Goal: Information Seeking & Learning: Learn about a topic

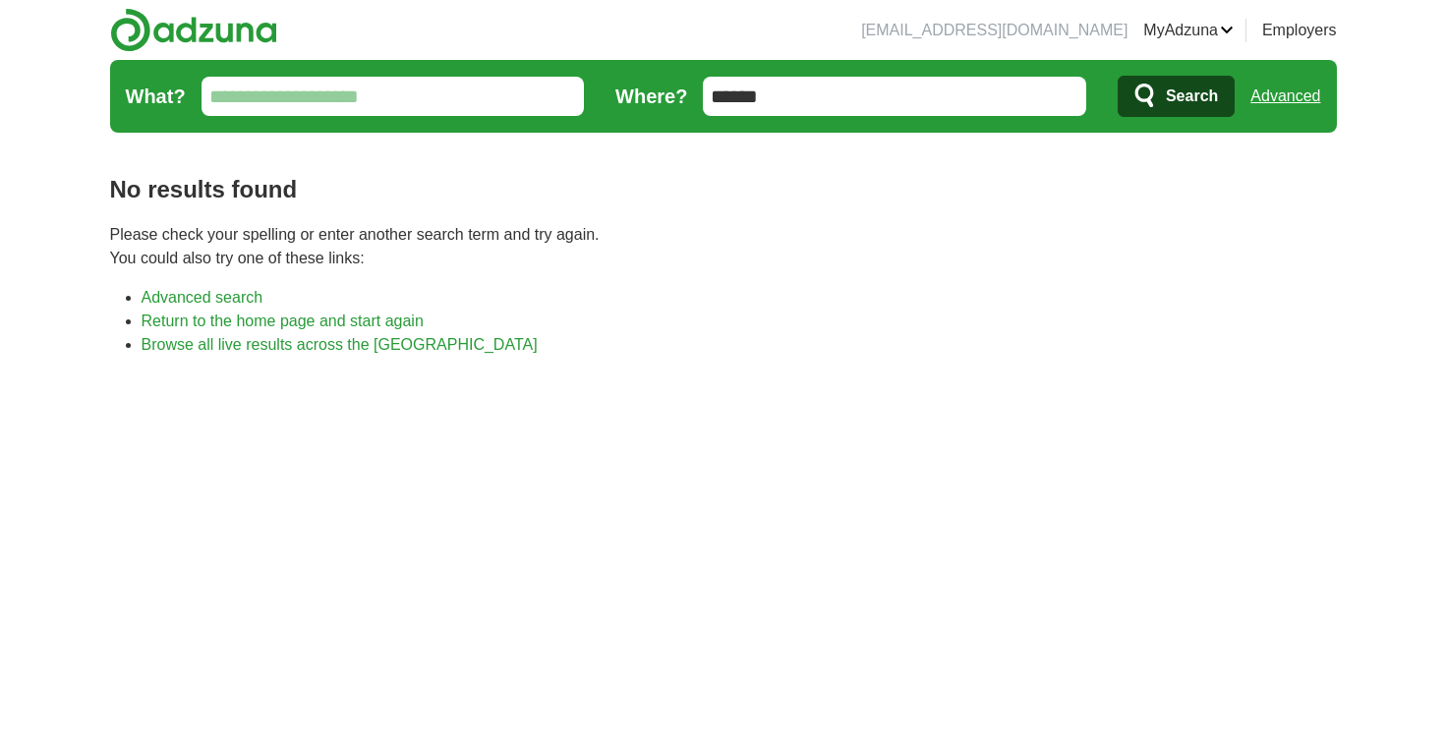
click at [258, 33] on img at bounding box center [193, 30] width 167 height 44
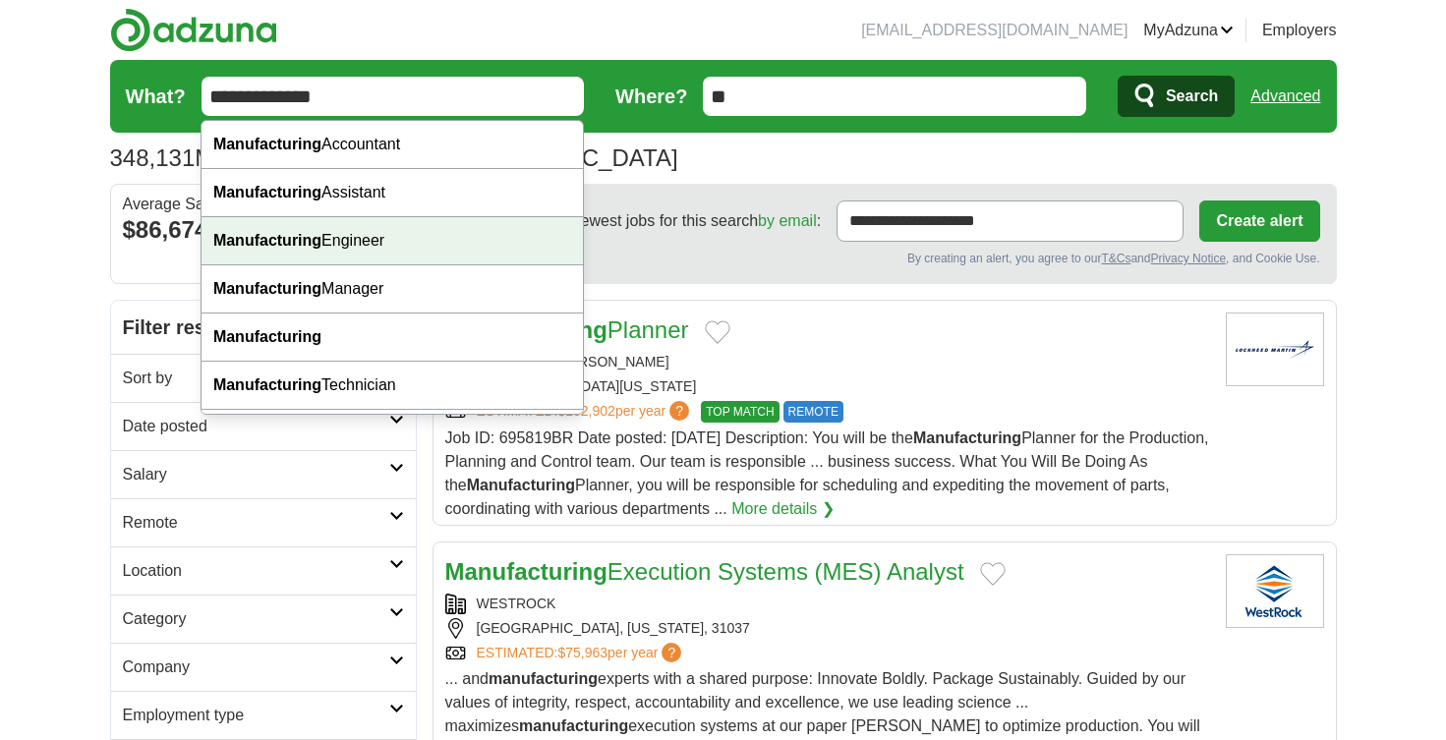
click at [368, 255] on div "Manufacturing Engineer" at bounding box center [391, 241] width 381 height 48
type input "**********"
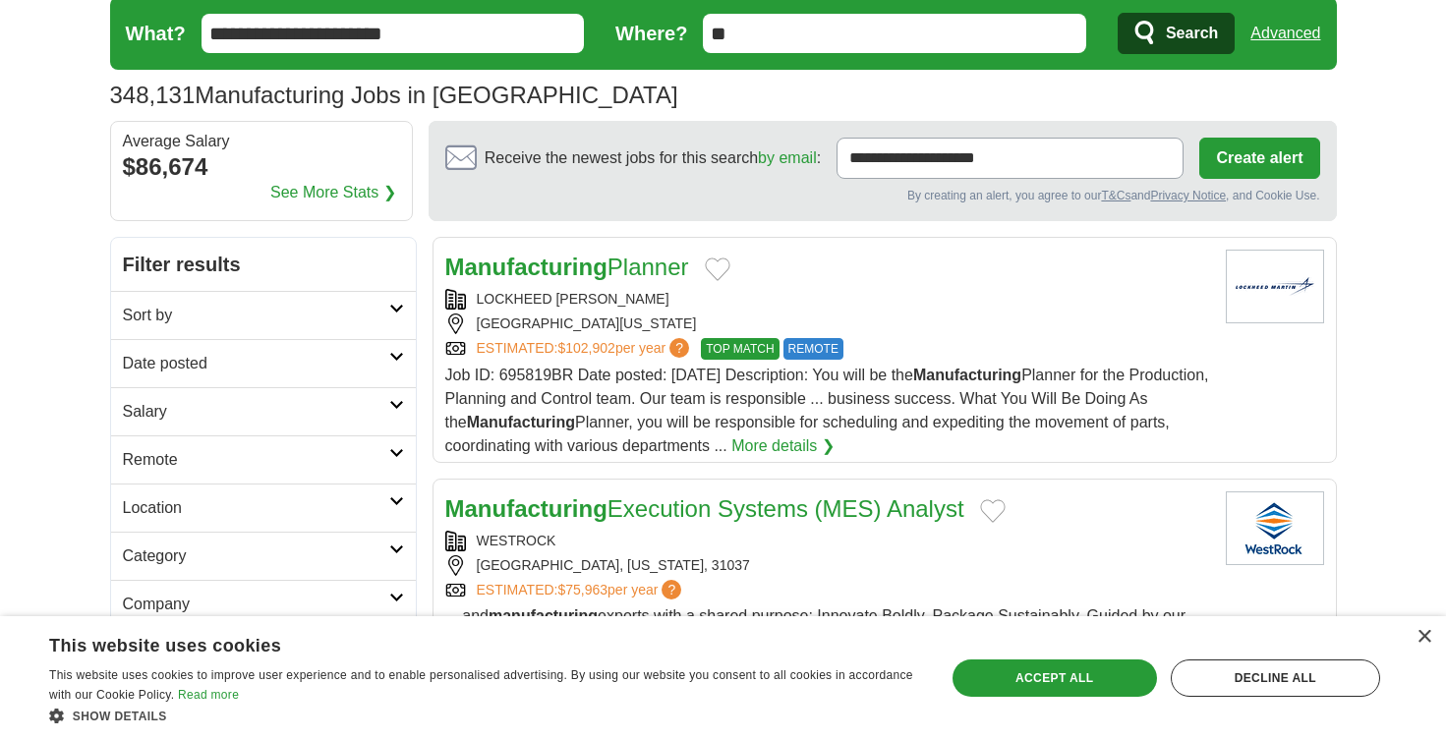
scroll to position [68, 0]
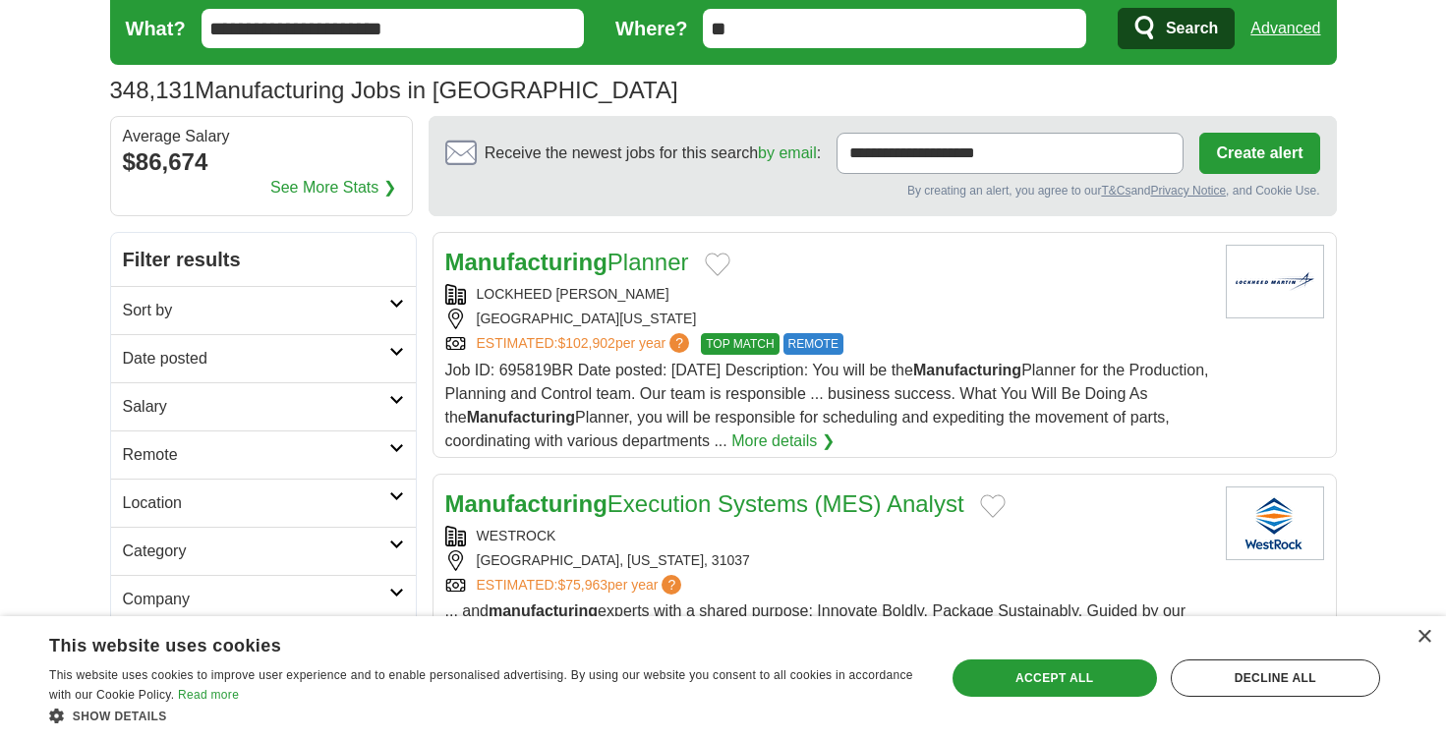
click at [538, 262] on strong "Manufacturing" at bounding box center [526, 262] width 162 height 27
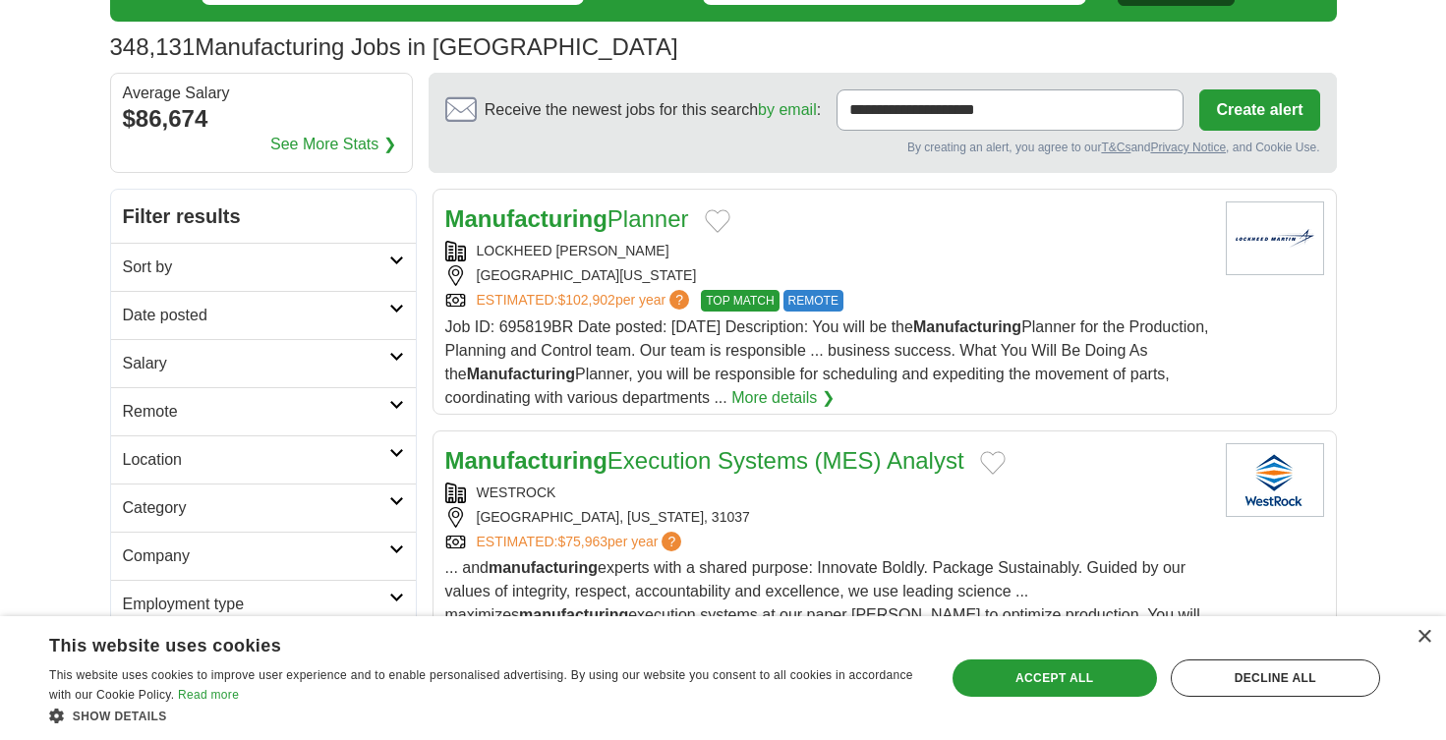
scroll to position [115, 0]
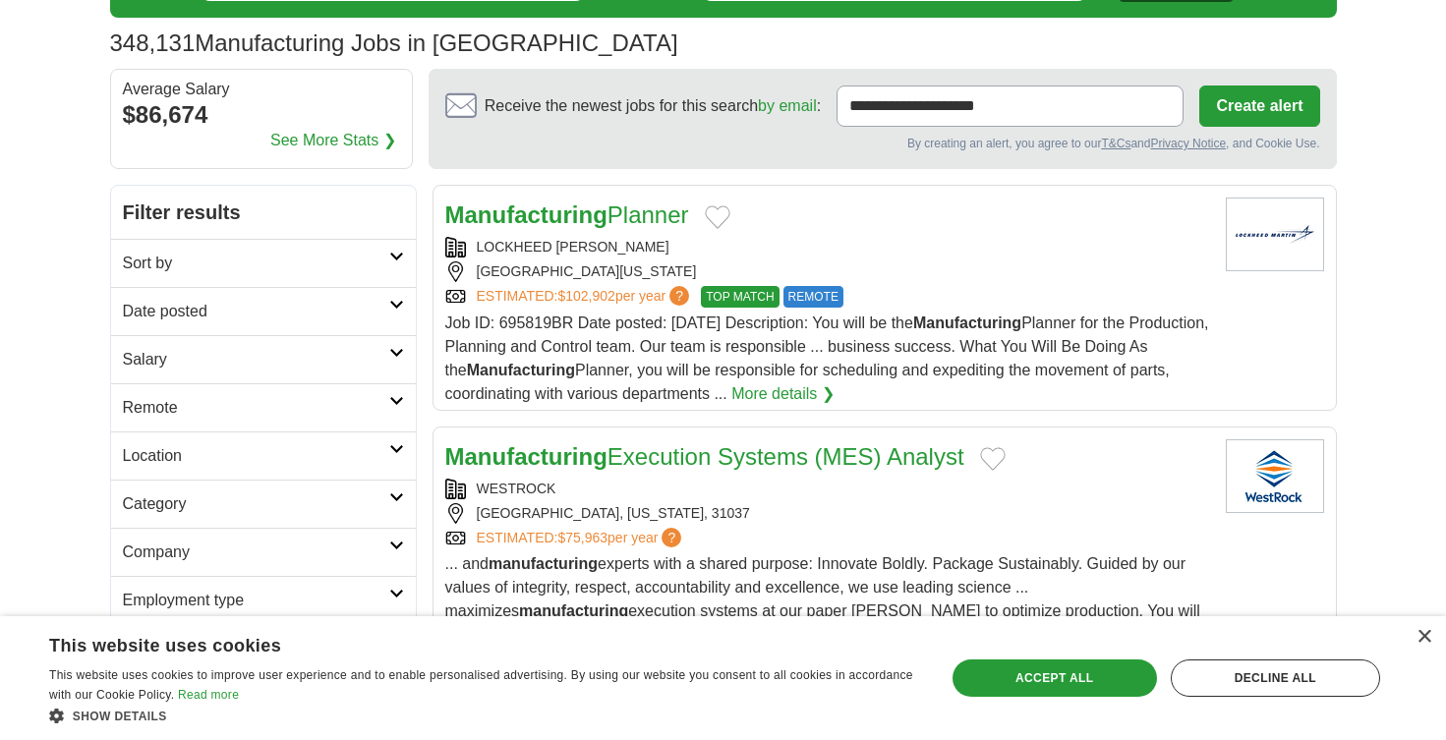
click at [403, 441] on link "Location" at bounding box center [263, 455] width 305 height 48
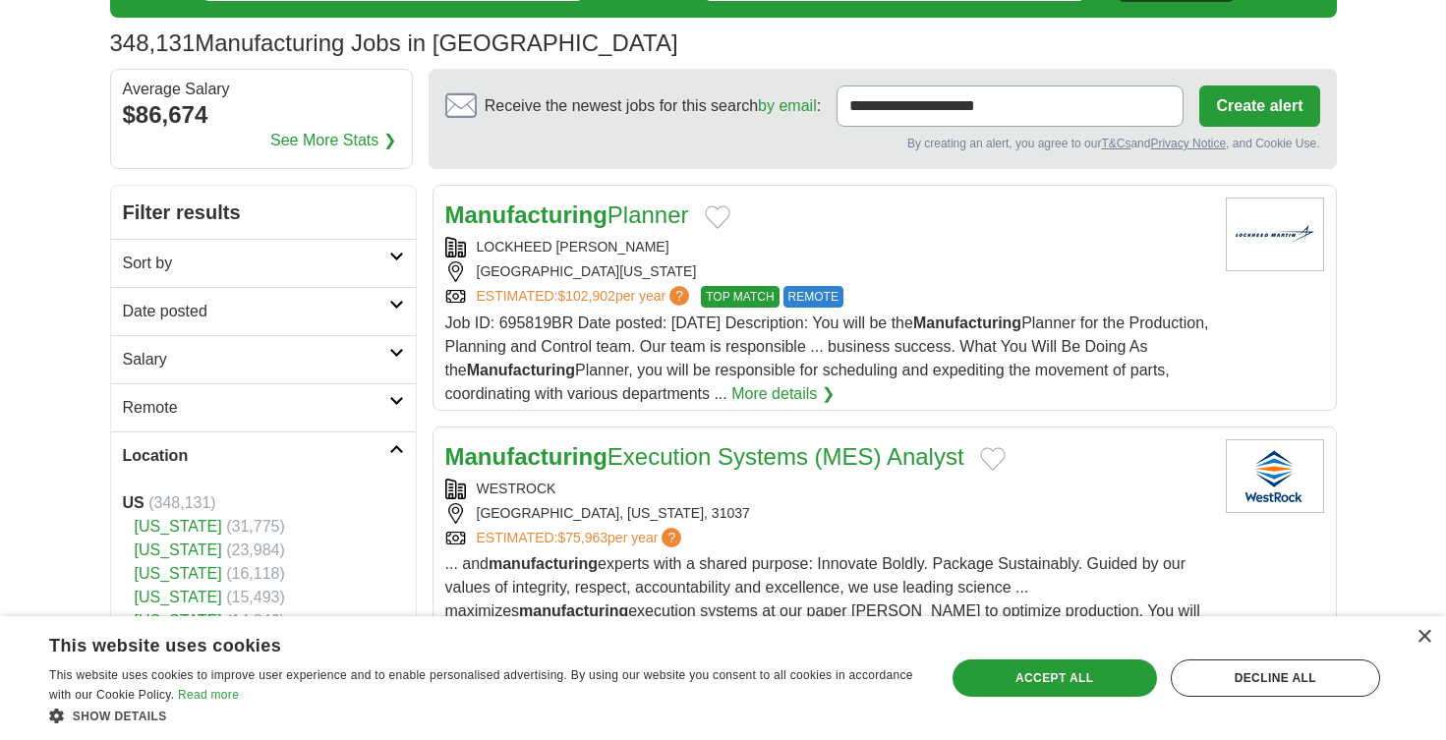
click at [397, 404] on icon at bounding box center [396, 401] width 15 height 10
click at [161, 452] on link "Remote jobs" at bounding box center [167, 454] width 88 height 17
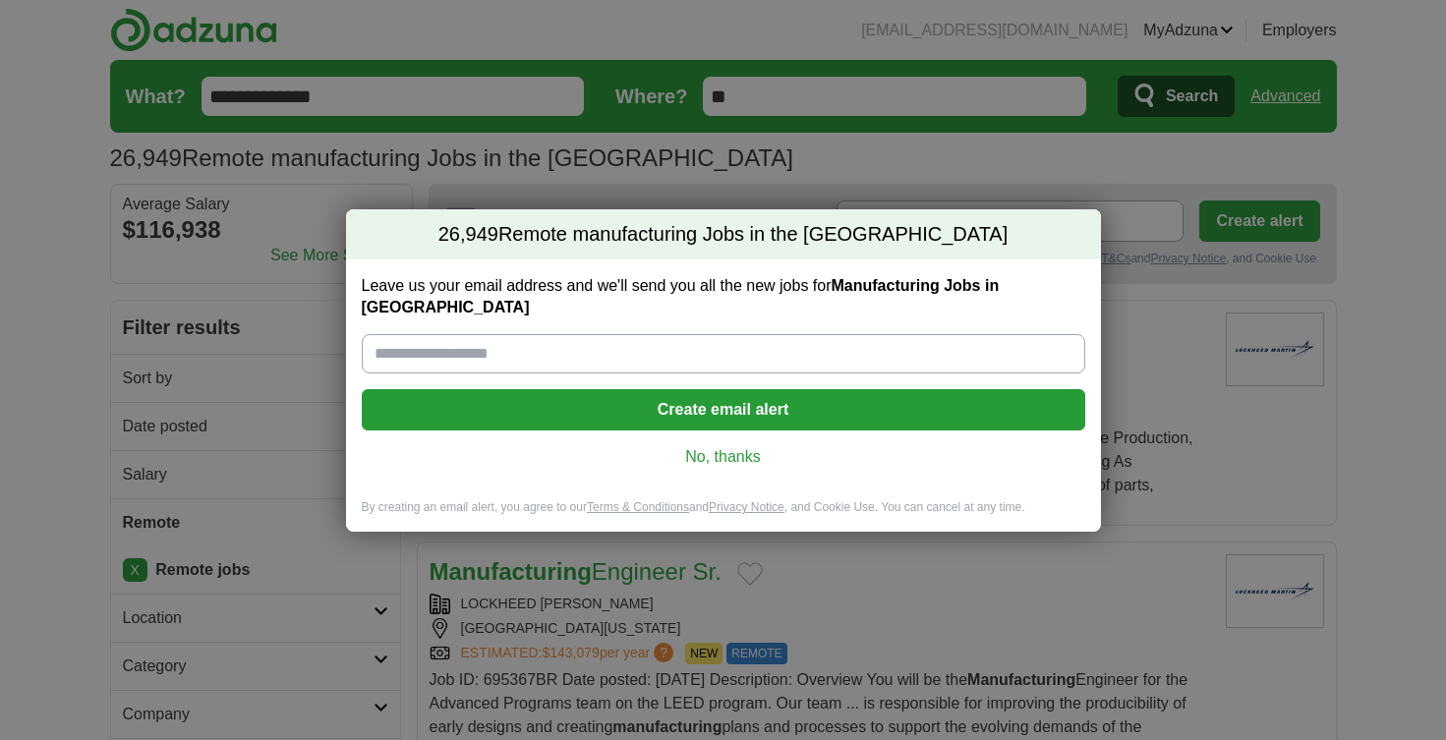
click at [715, 448] on link "No, thanks" at bounding box center [723, 457] width 692 height 22
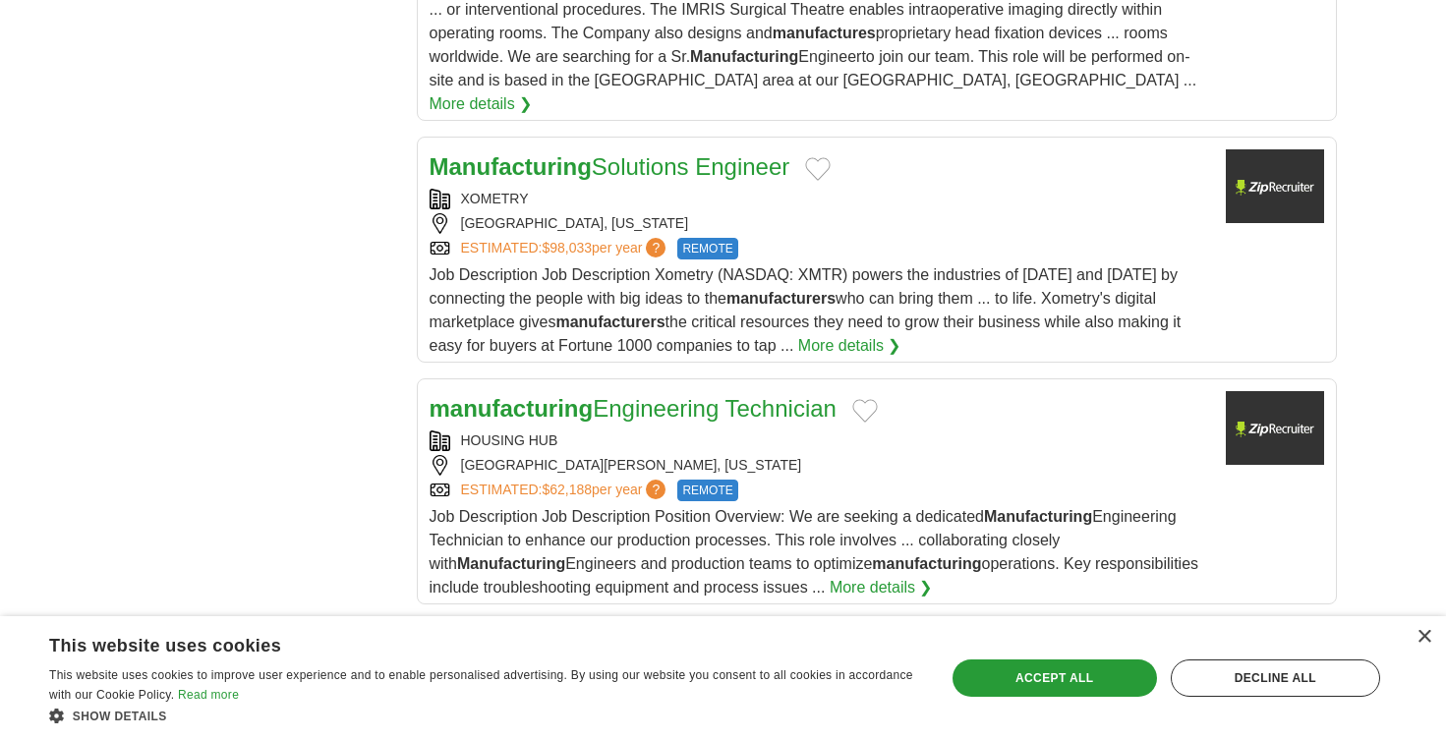
scroll to position [2313, 0]
click at [373, 339] on div "**********" at bounding box center [723, 151] width 1226 height 4329
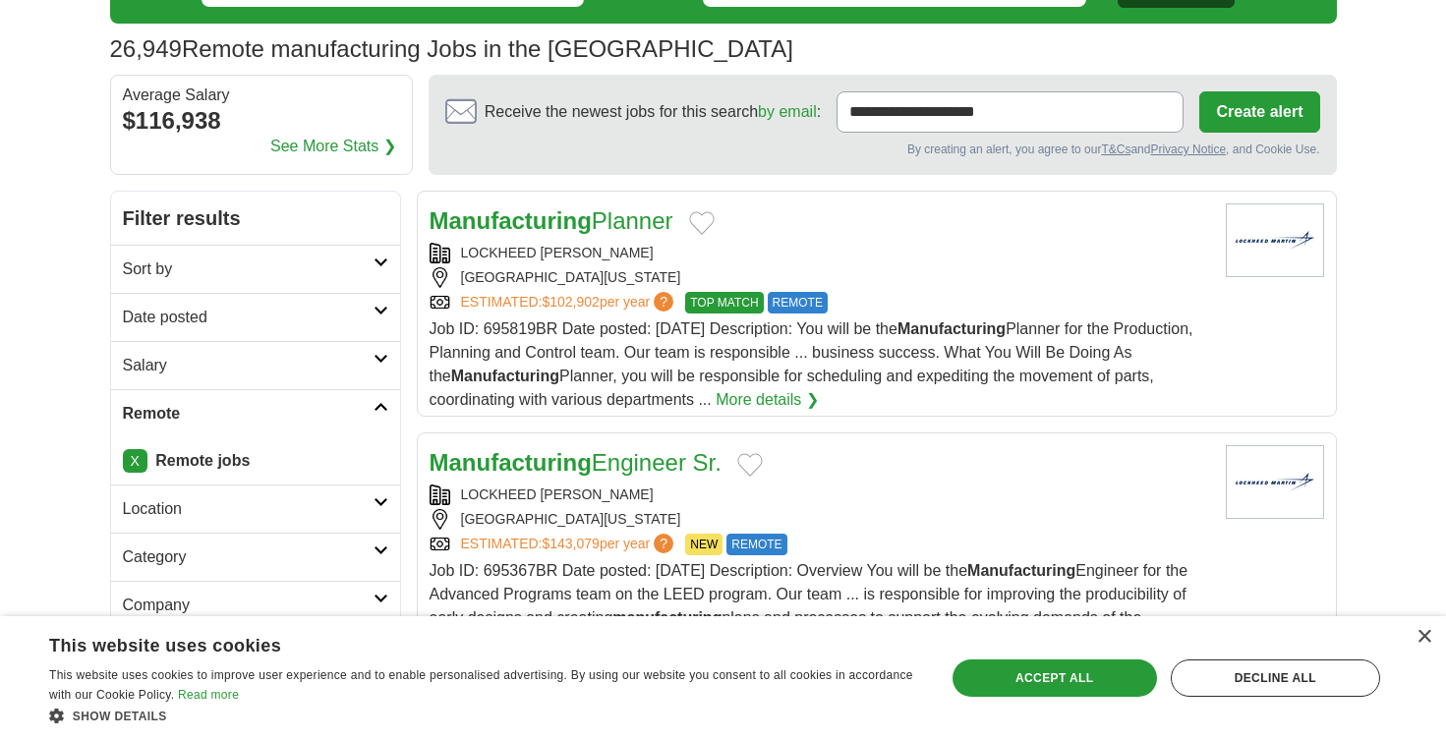
scroll to position [114, 0]
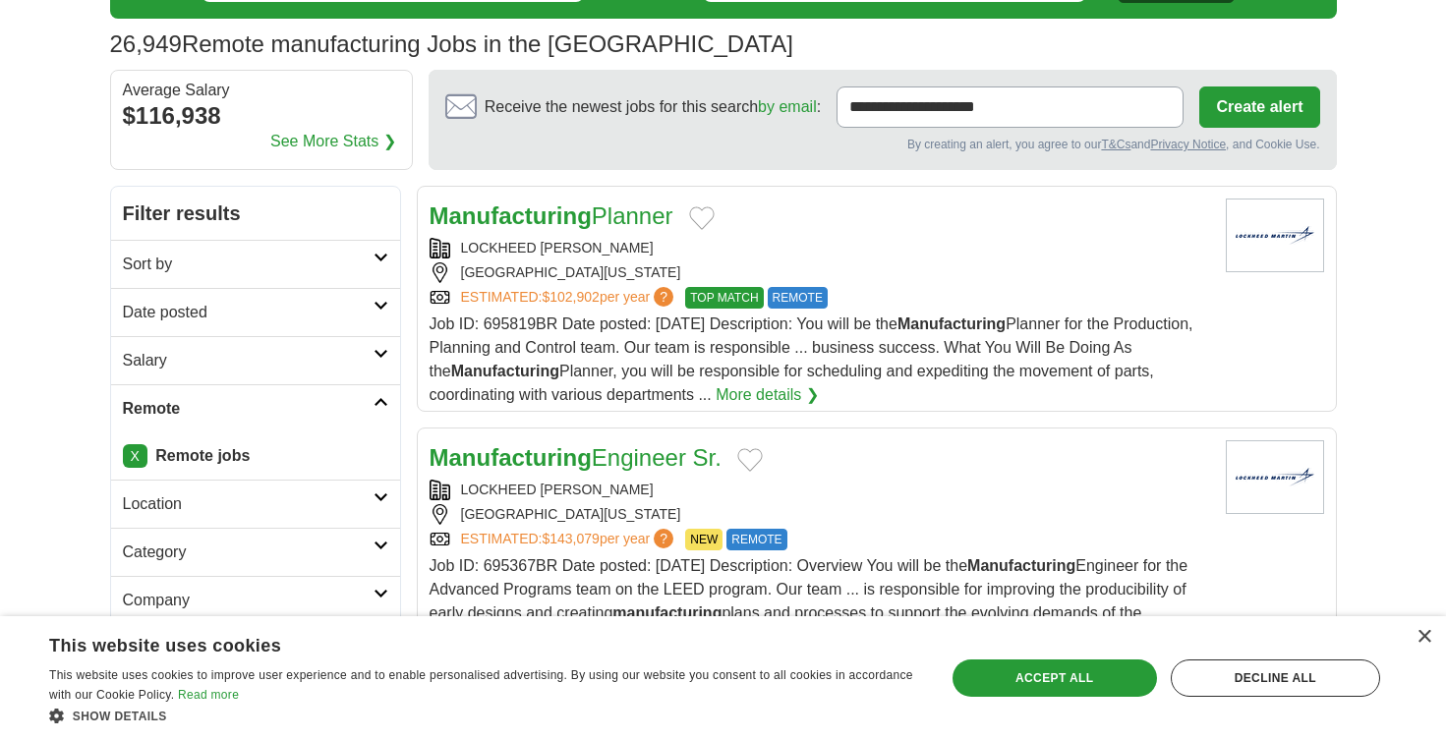
click at [388, 257] on icon at bounding box center [380, 258] width 15 height 10
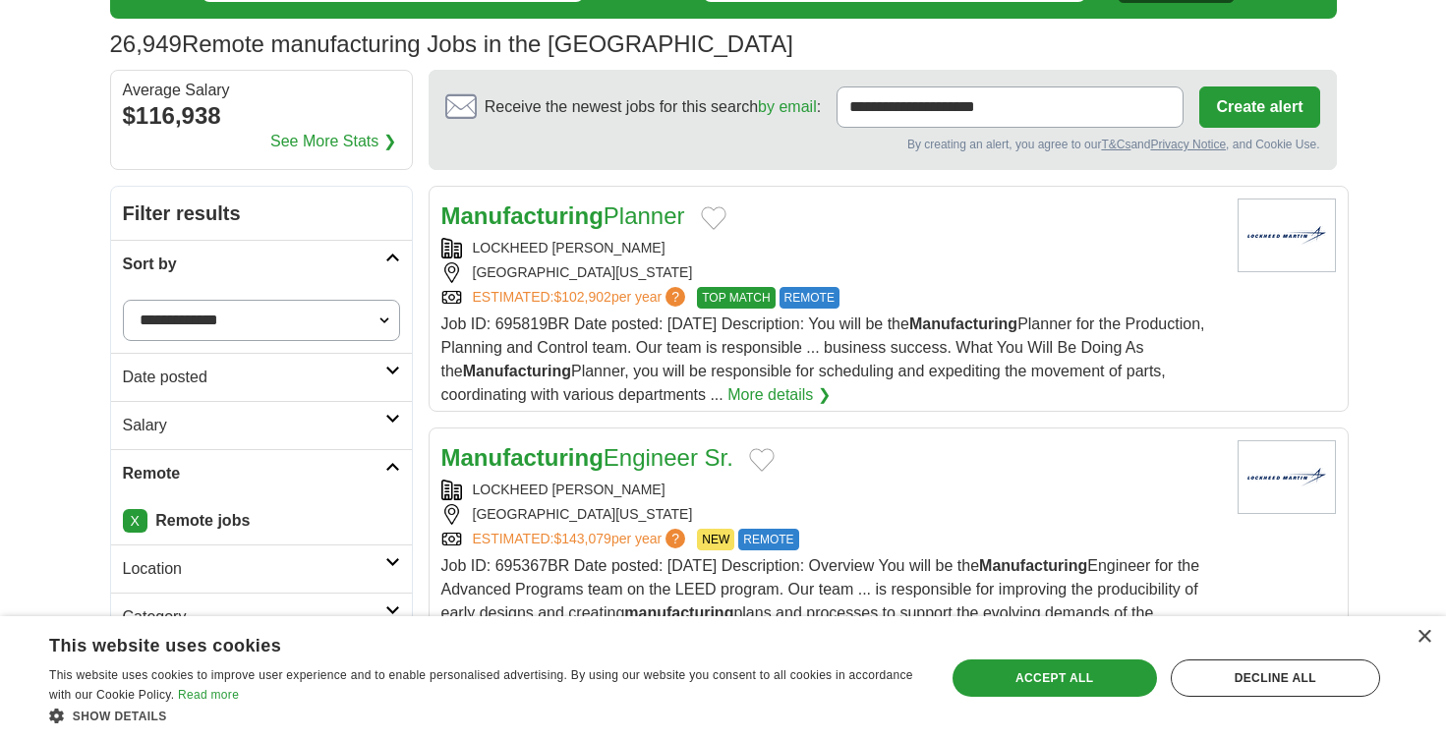
select select "**********"
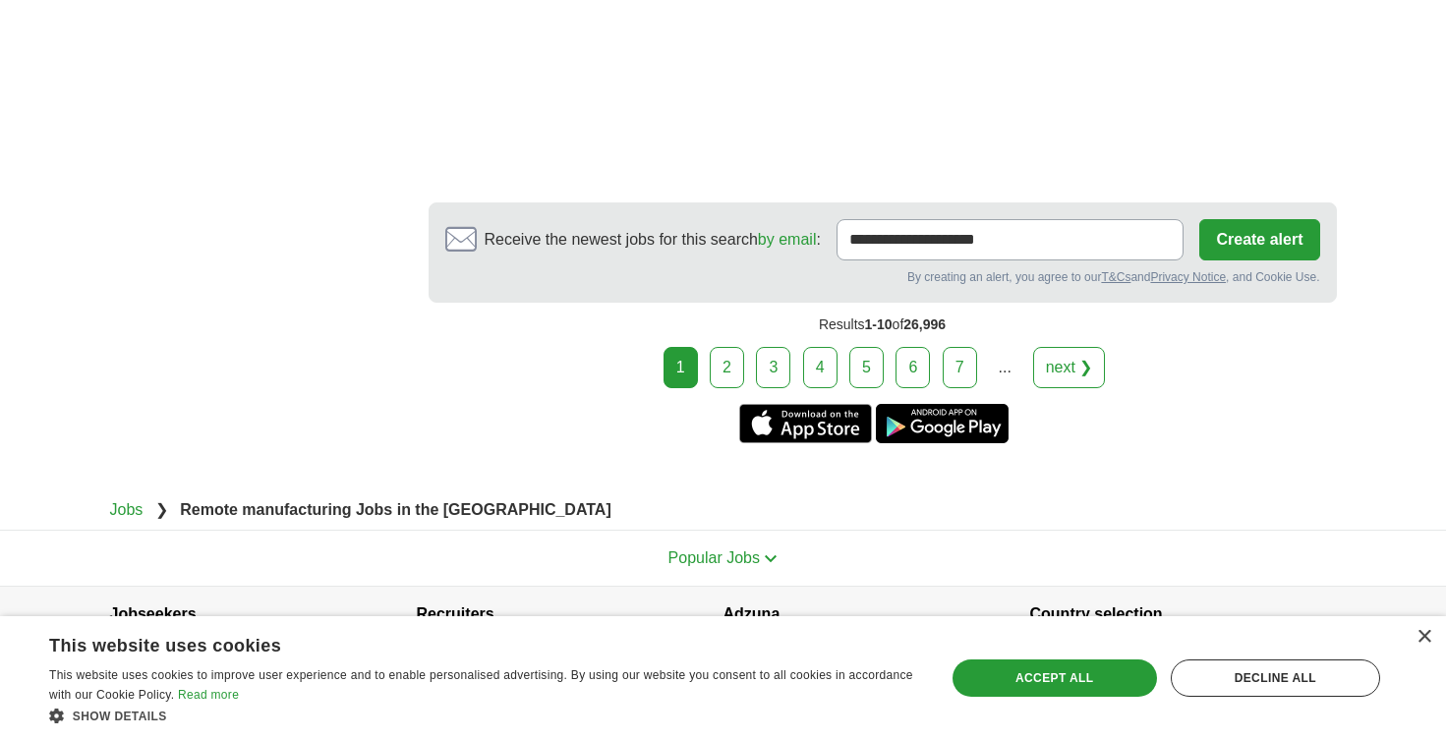
scroll to position [3614, 0]
click at [714, 348] on link "2" at bounding box center [726, 368] width 34 height 41
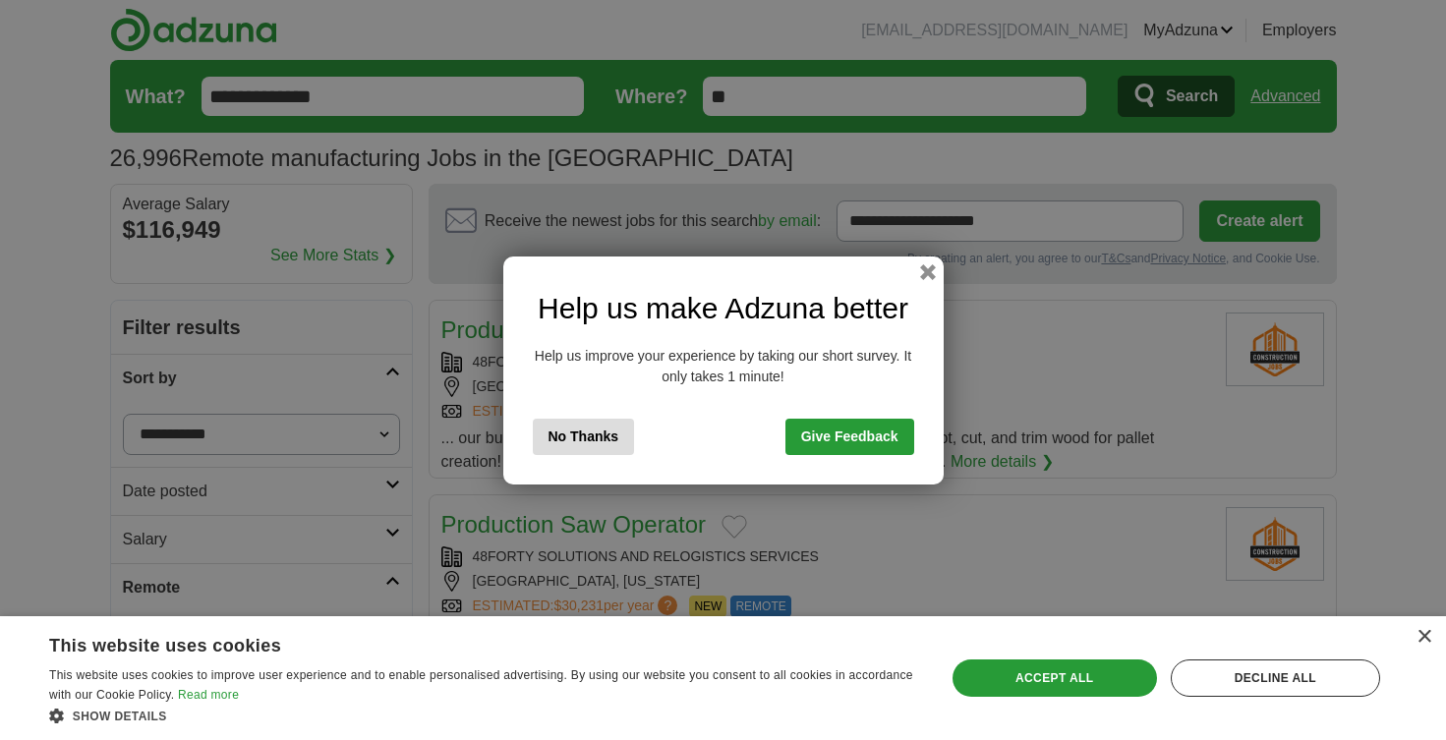
click at [579, 449] on button "No Thanks" at bounding box center [584, 437] width 102 height 36
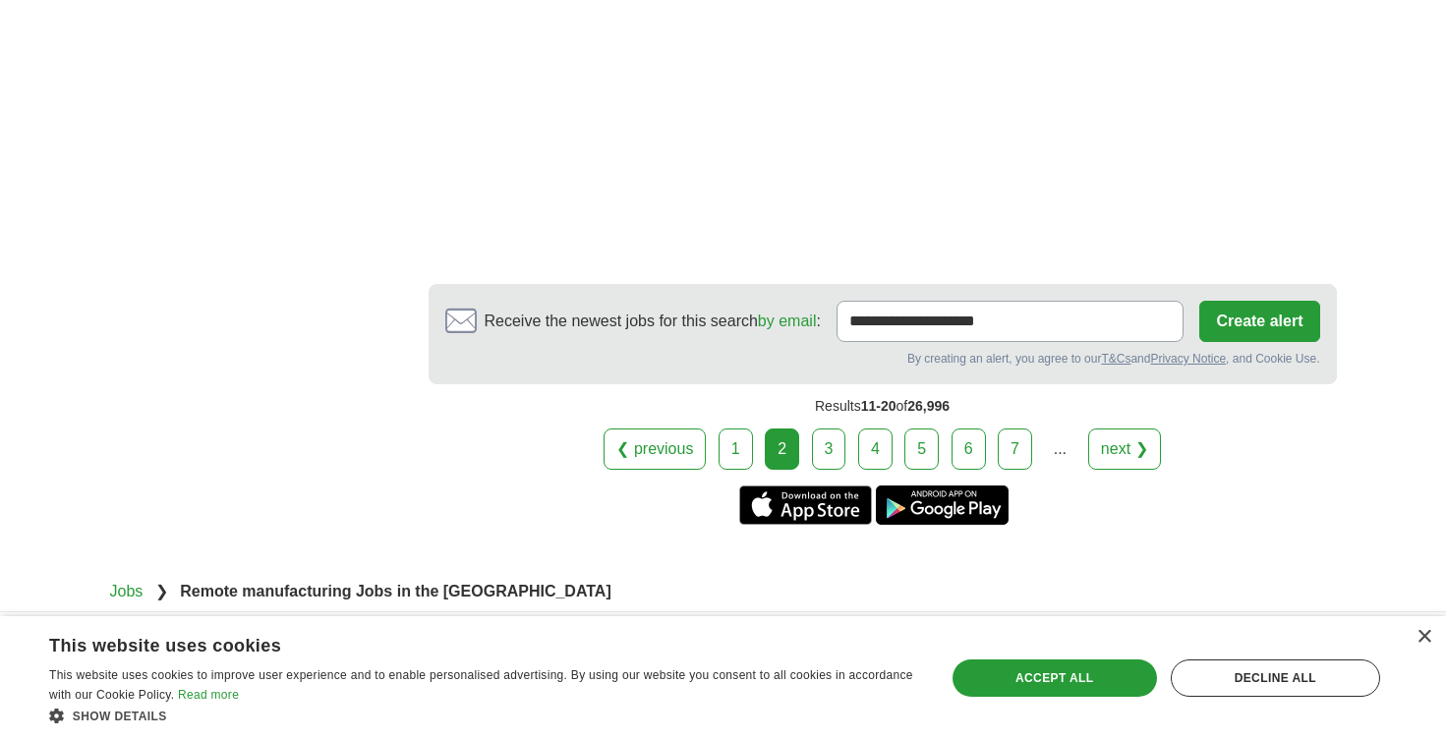
scroll to position [2411, 0]
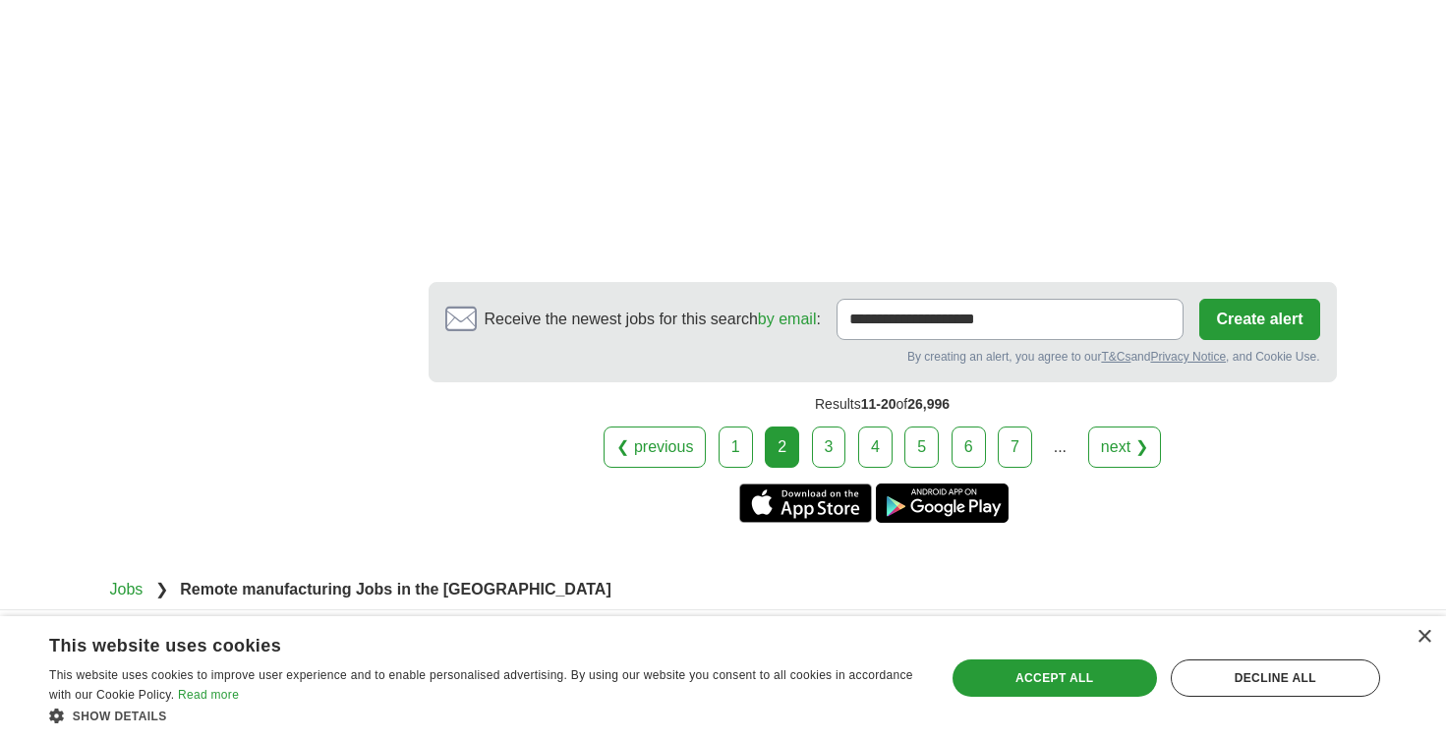
click at [829, 448] on link "3" at bounding box center [829, 446] width 34 height 41
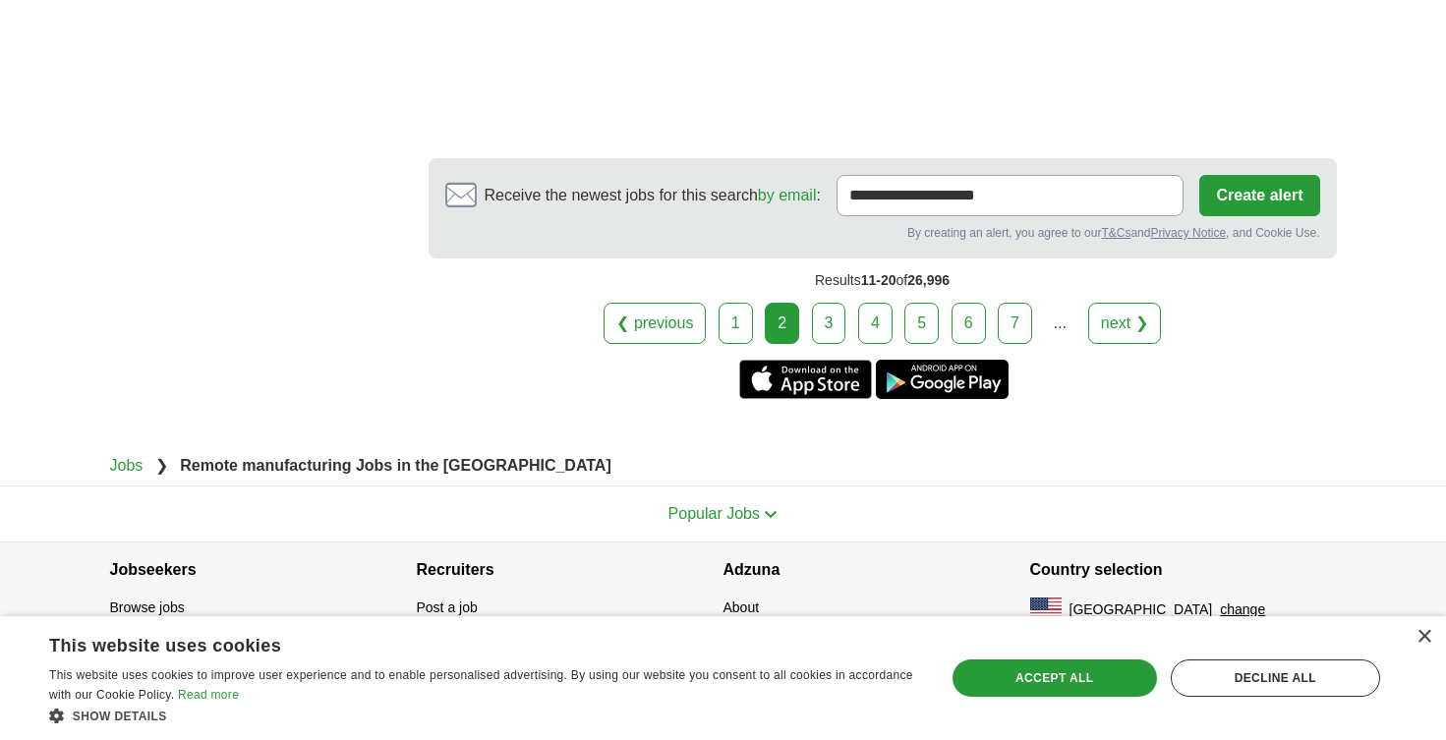
scroll to position [2537, 0]
click at [821, 338] on link "3" at bounding box center [829, 323] width 34 height 41
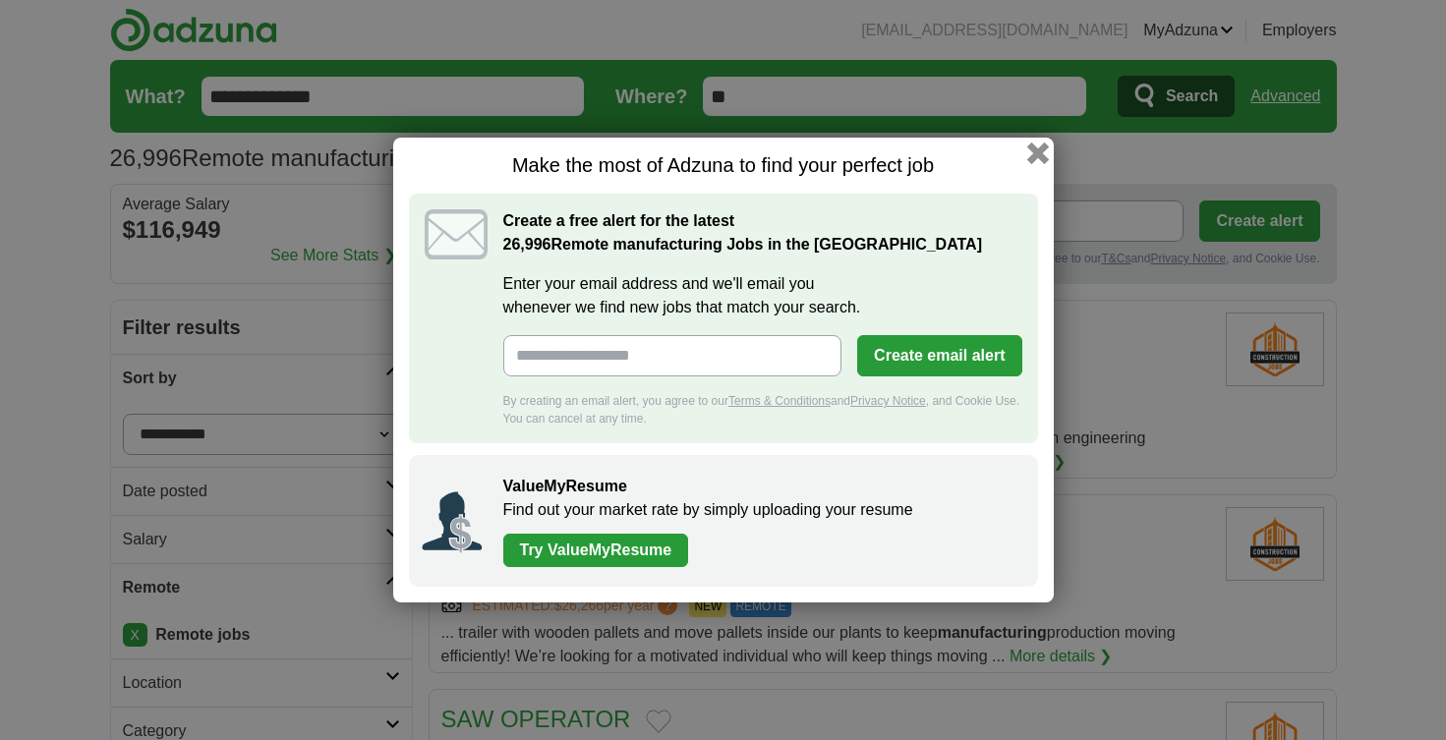
click at [1035, 151] on button "button" at bounding box center [1037, 153] width 22 height 22
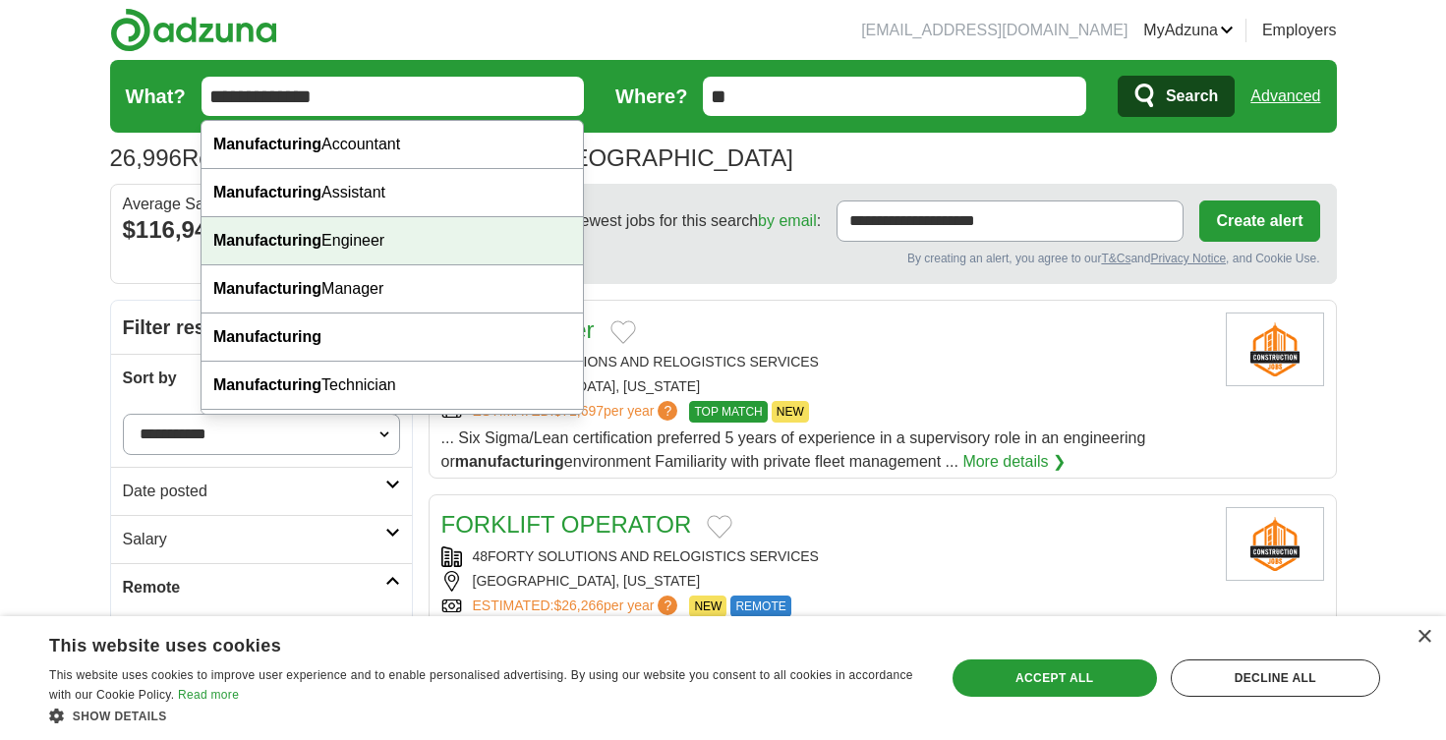
click at [389, 245] on div "Manufacturing Engineer" at bounding box center [391, 241] width 381 height 48
type input "**********"
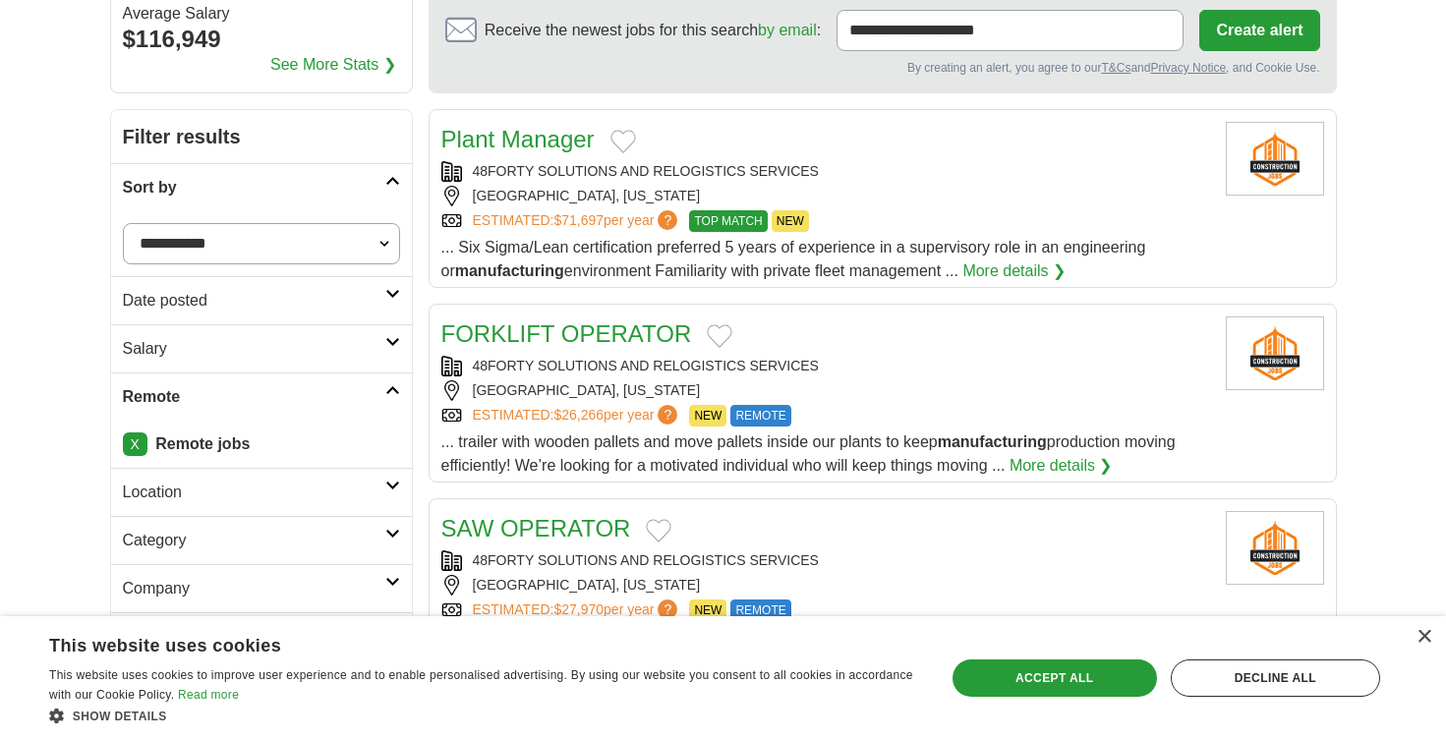
scroll to position [194, 0]
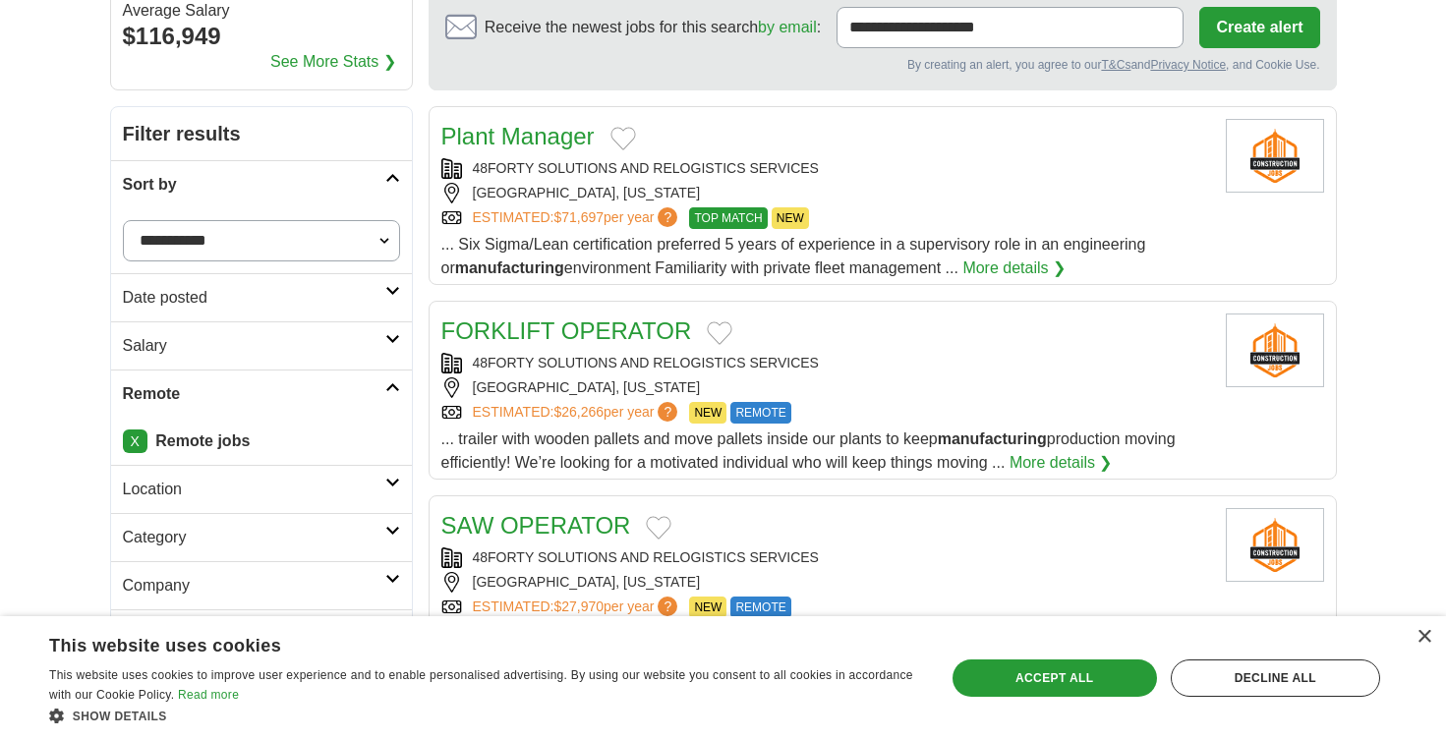
click at [351, 288] on h2 "Date posted" at bounding box center [254, 298] width 262 height 24
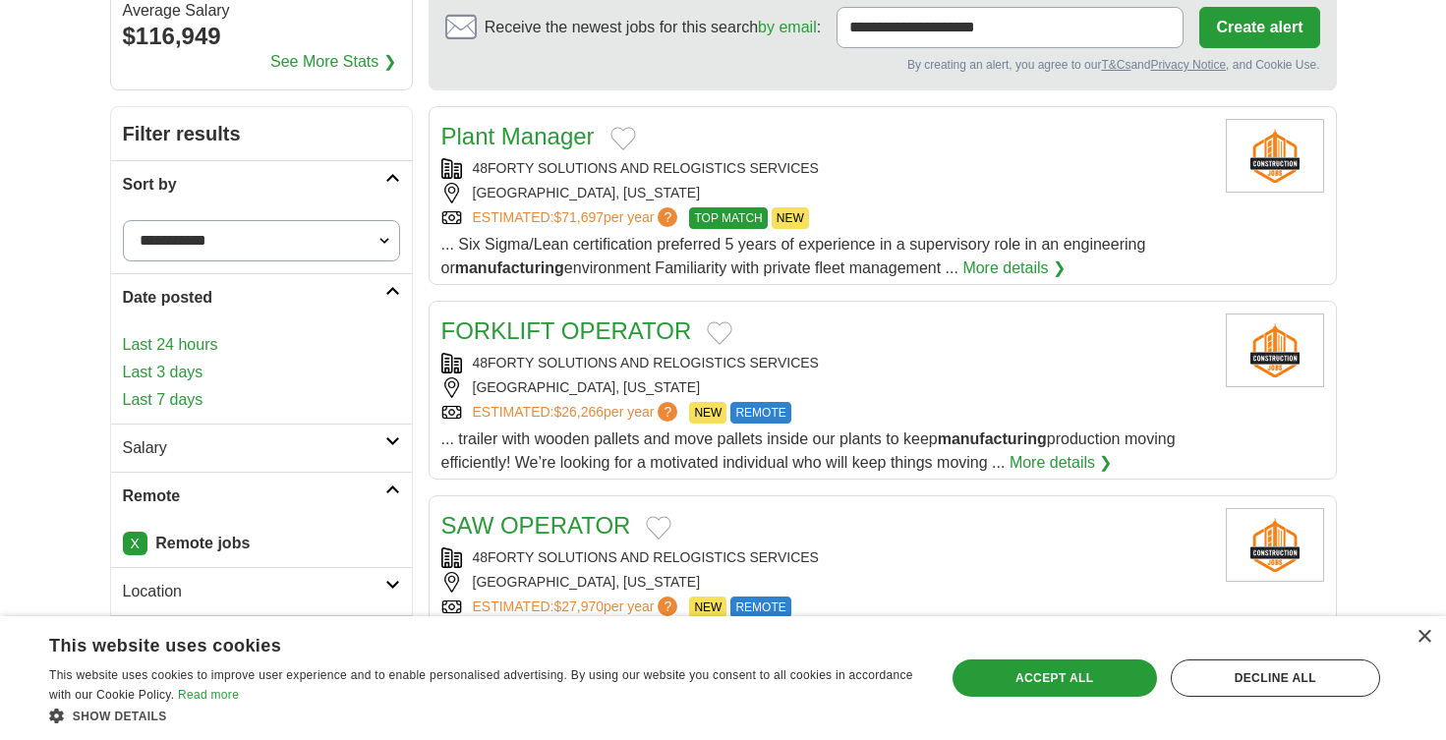
click at [184, 403] on link "Last 7 days" at bounding box center [261, 400] width 277 height 24
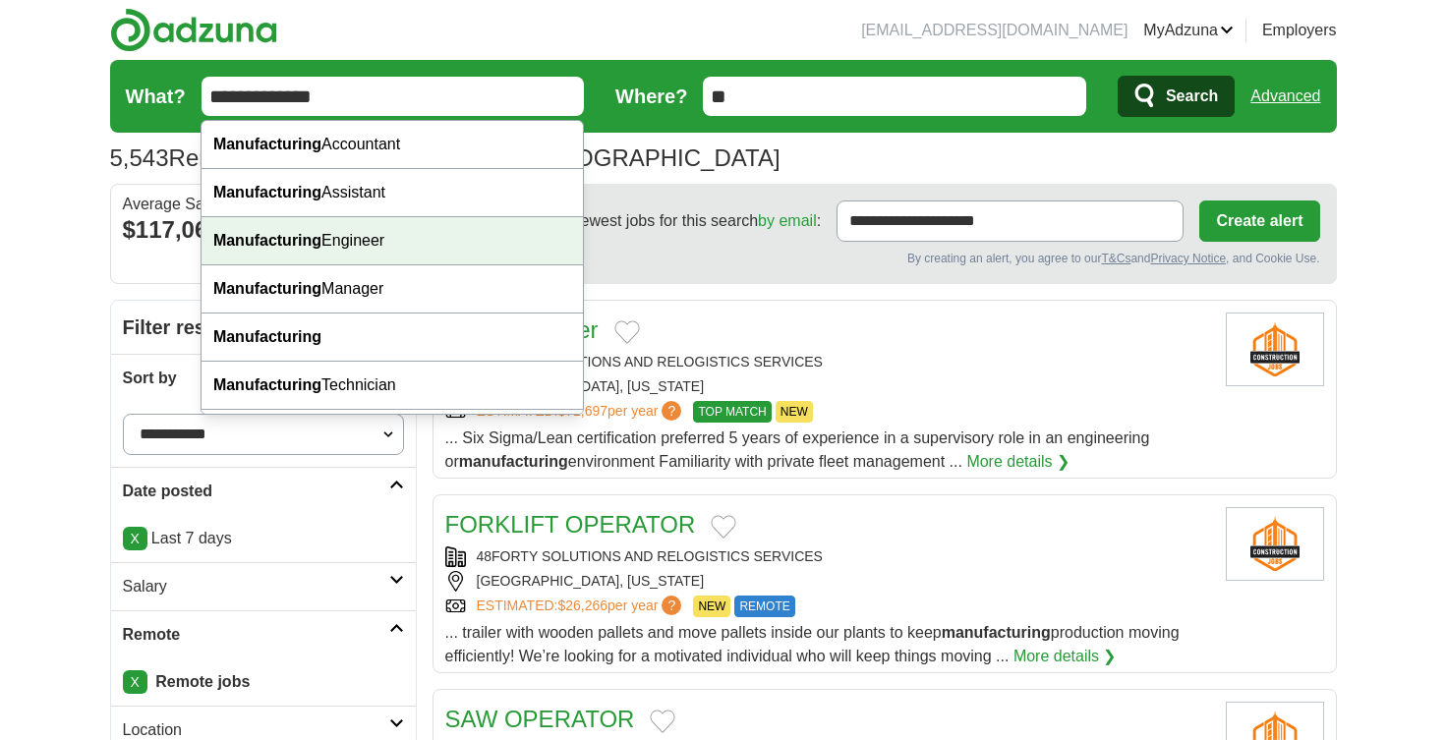
click at [365, 243] on div "Manufacturing Engineer" at bounding box center [391, 241] width 381 height 48
type input "**********"
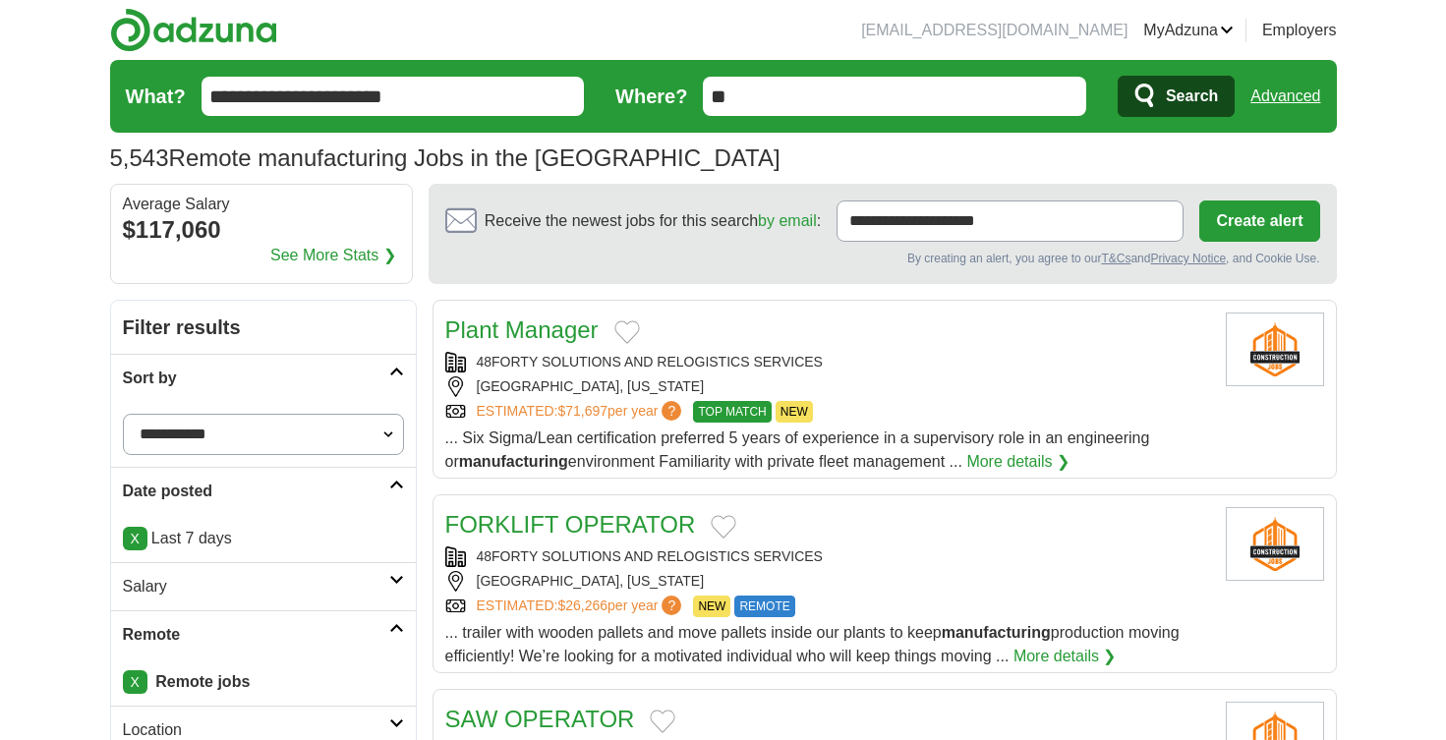
click at [1153, 109] on icon "submit" at bounding box center [1146, 97] width 24 height 28
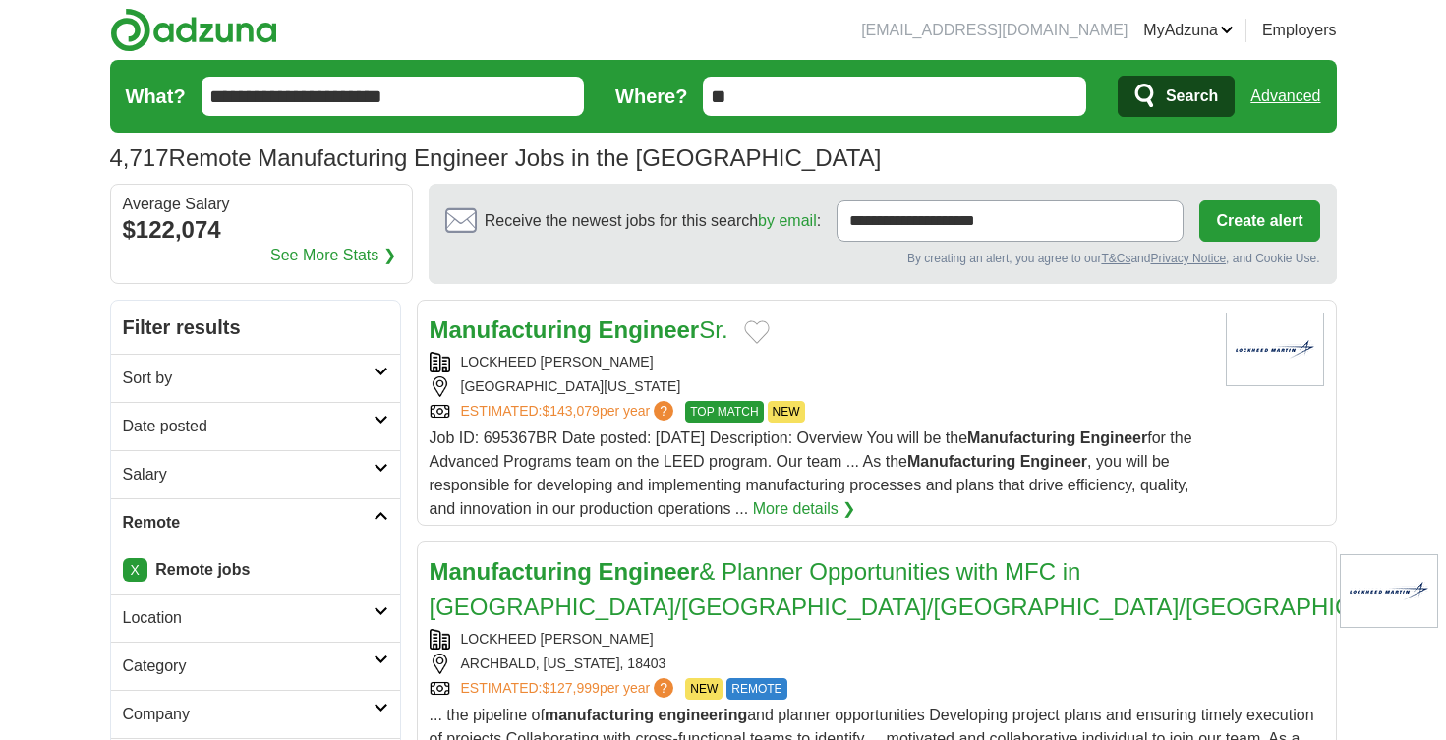
click at [257, 422] on h2 "Date posted" at bounding box center [248, 427] width 251 height 24
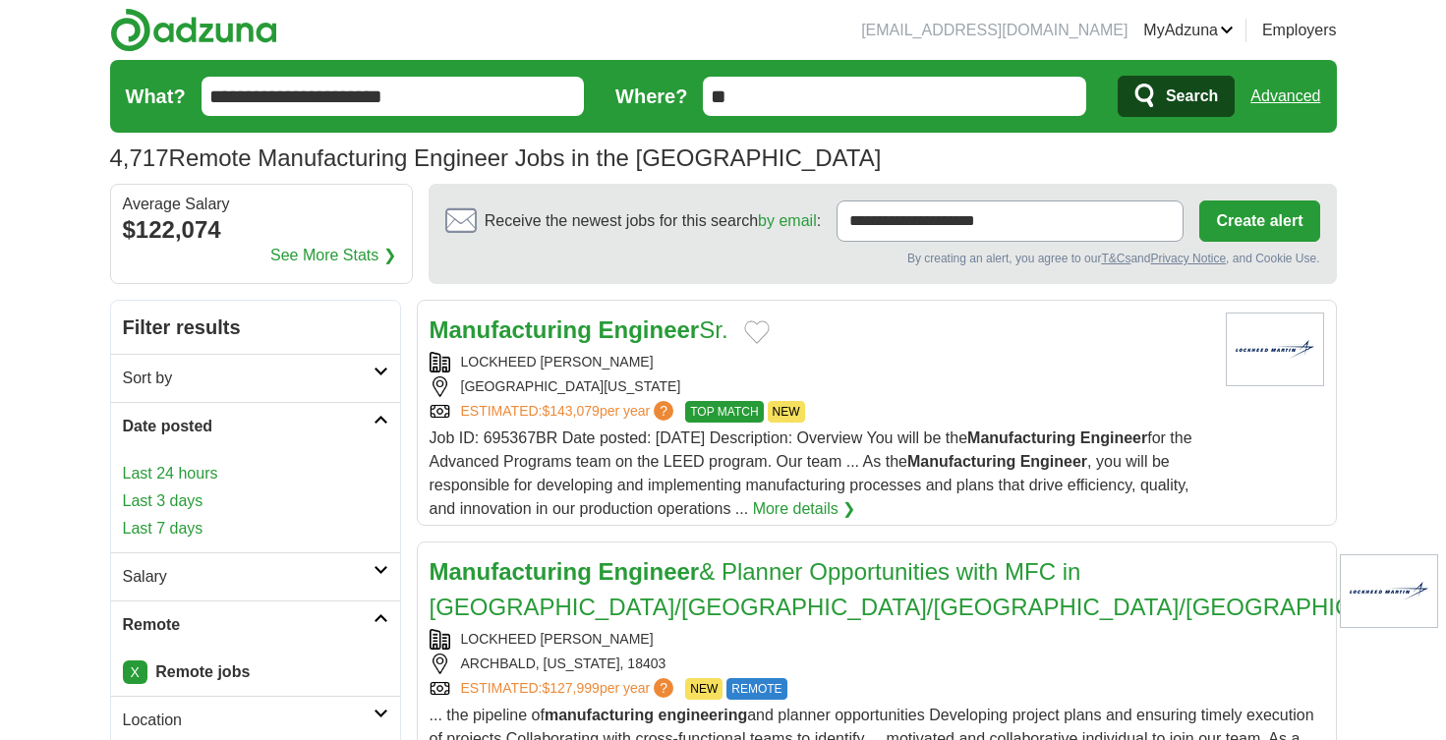
click at [167, 530] on link "Last 7 days" at bounding box center [255, 529] width 265 height 24
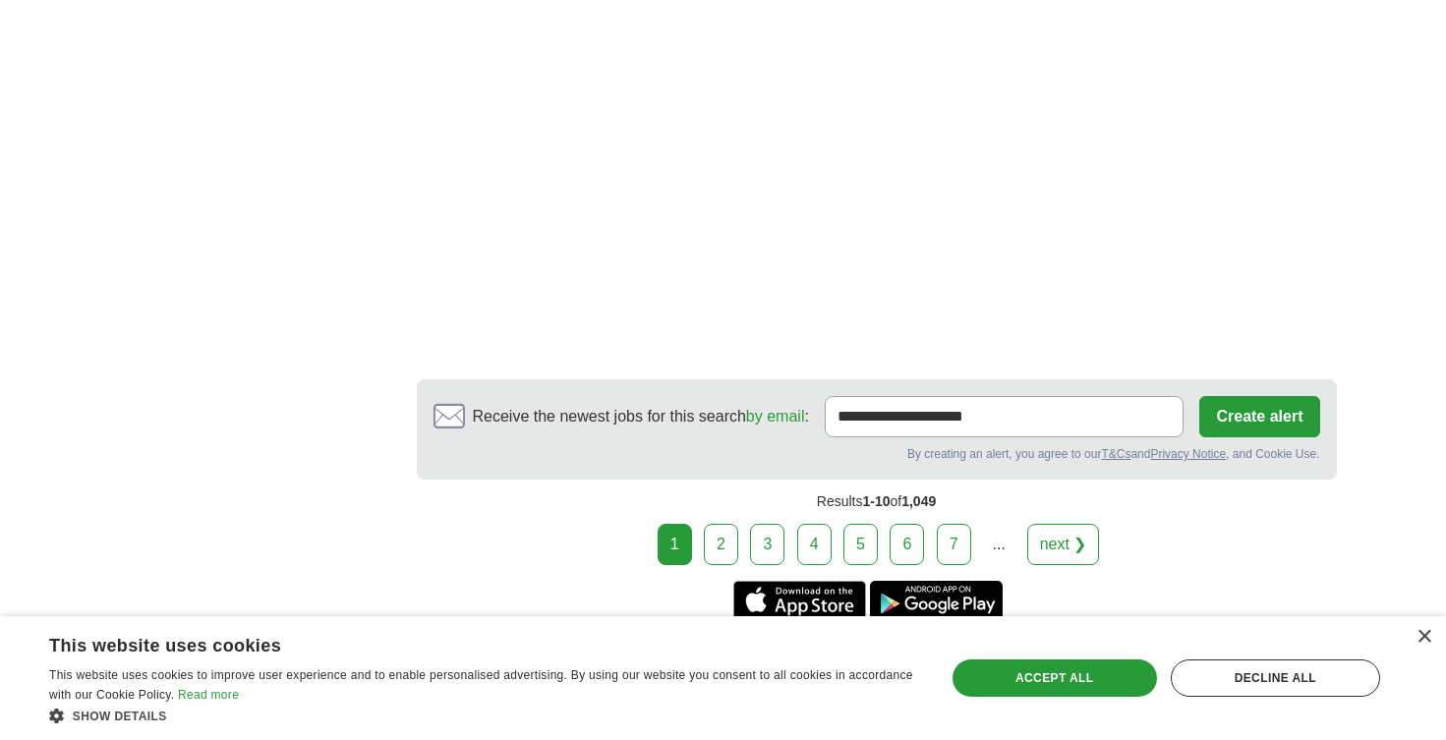
scroll to position [3613, 0]
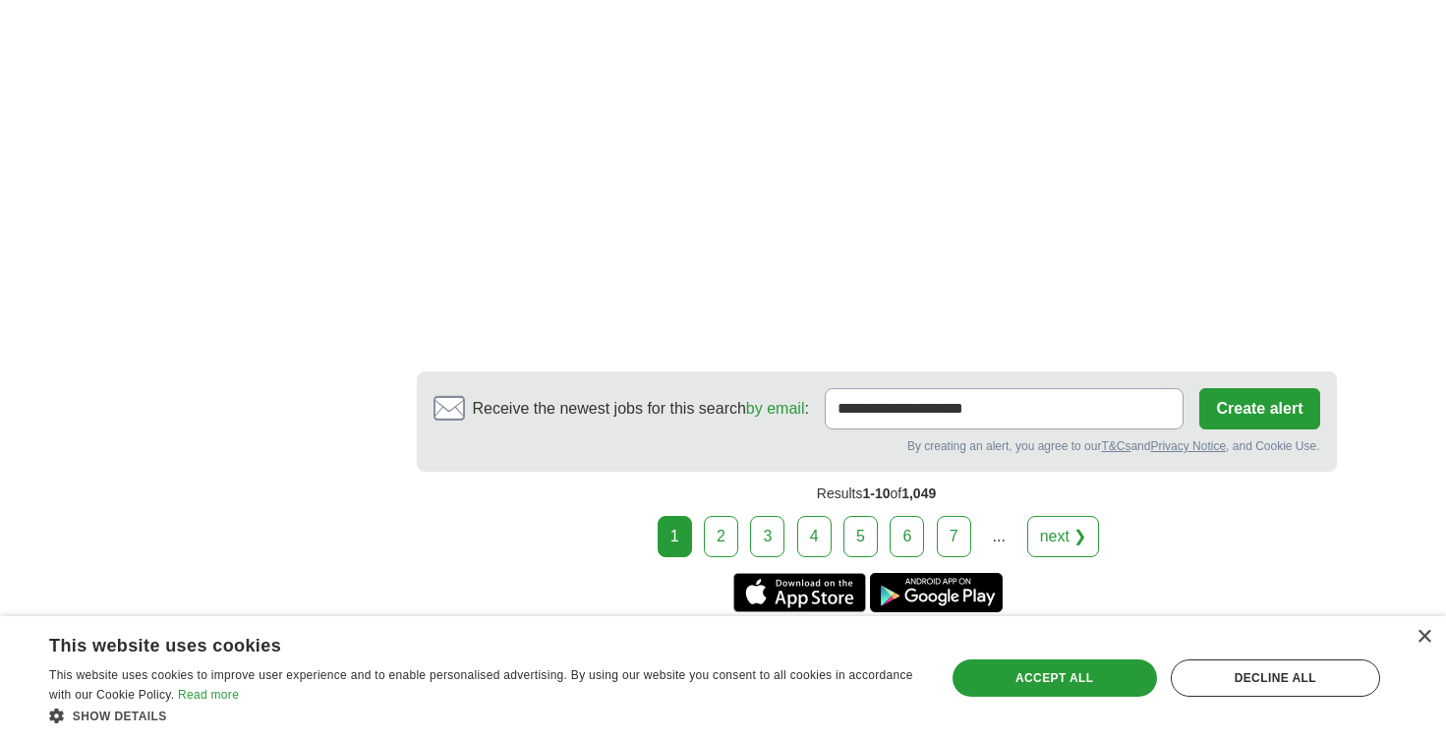
click at [727, 548] on link "2" at bounding box center [721, 536] width 34 height 41
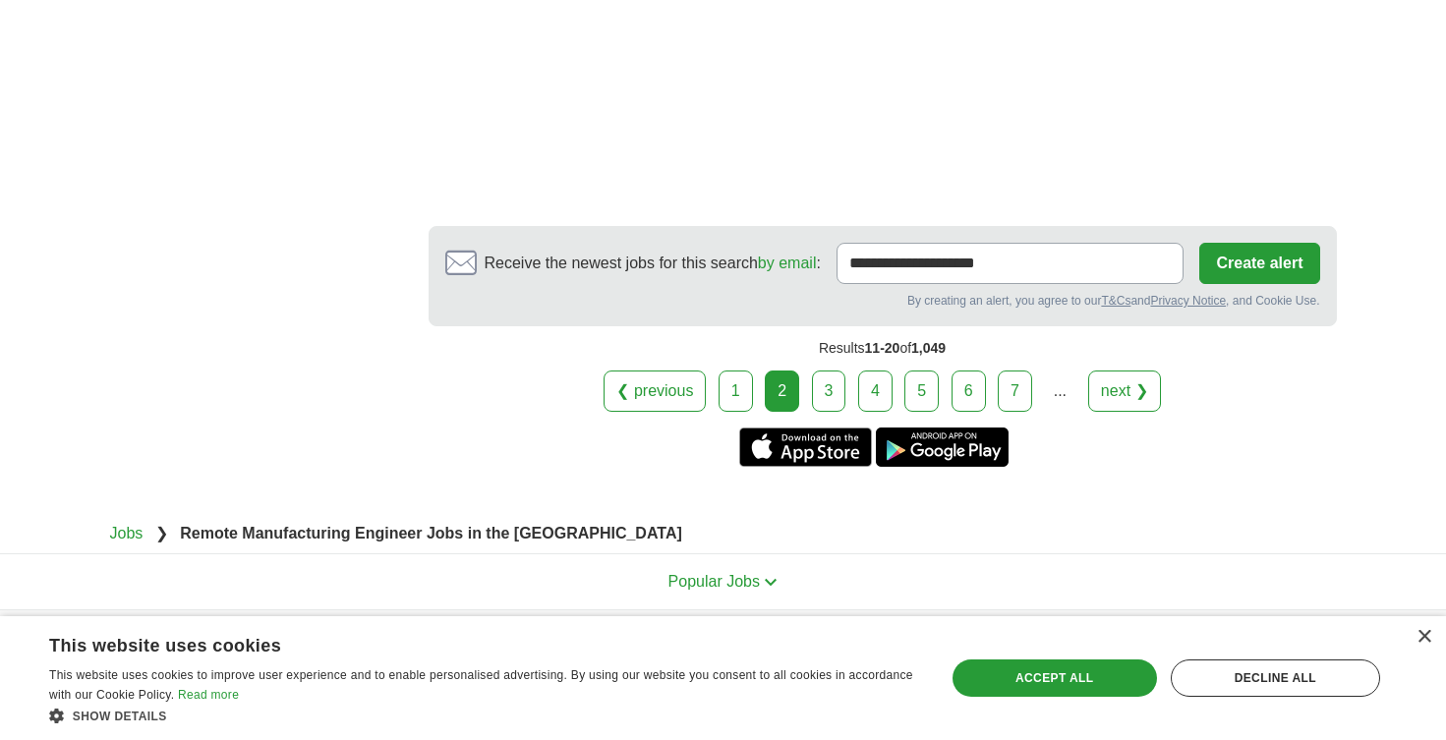
scroll to position [3740, 0]
click at [823, 371] on link "3" at bounding box center [829, 391] width 34 height 41
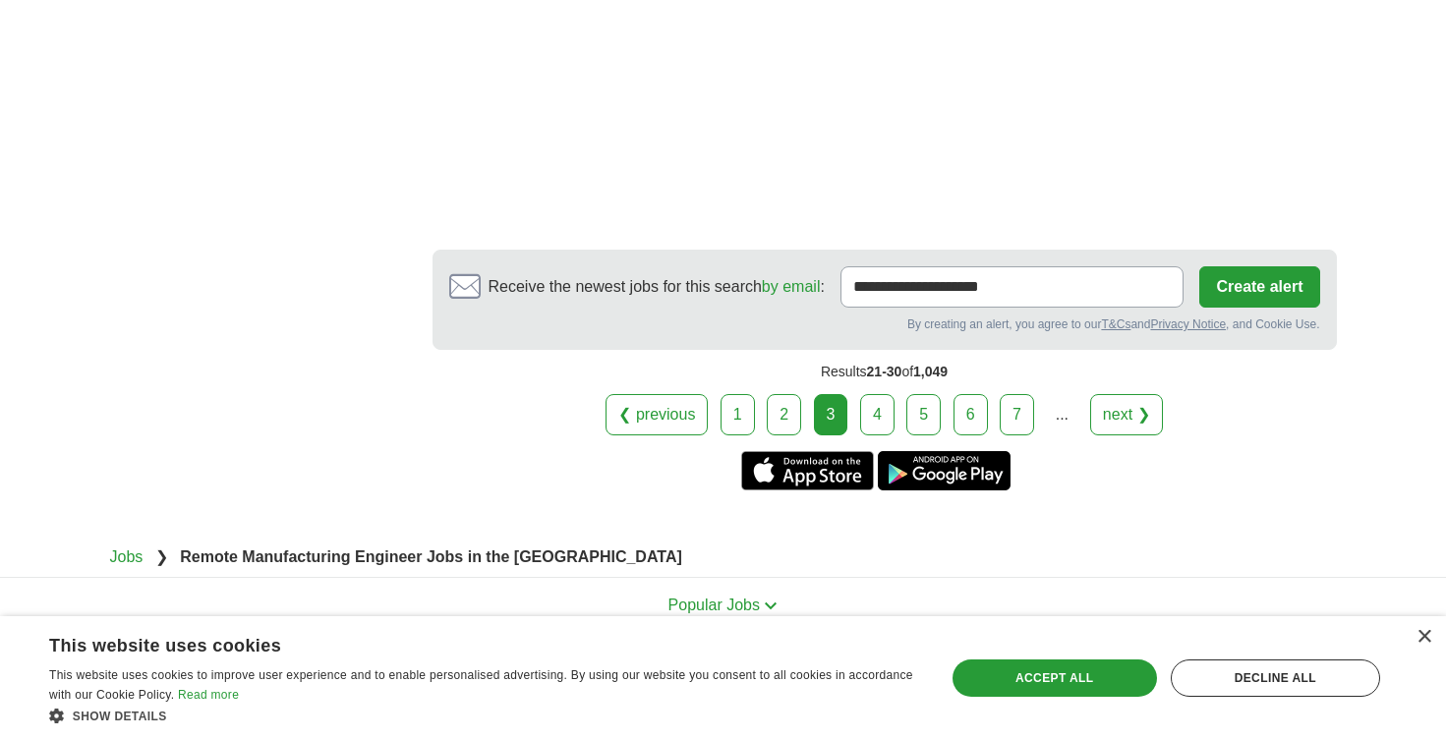
scroll to position [3657, 0]
click at [883, 395] on link "4" at bounding box center [877, 415] width 34 height 41
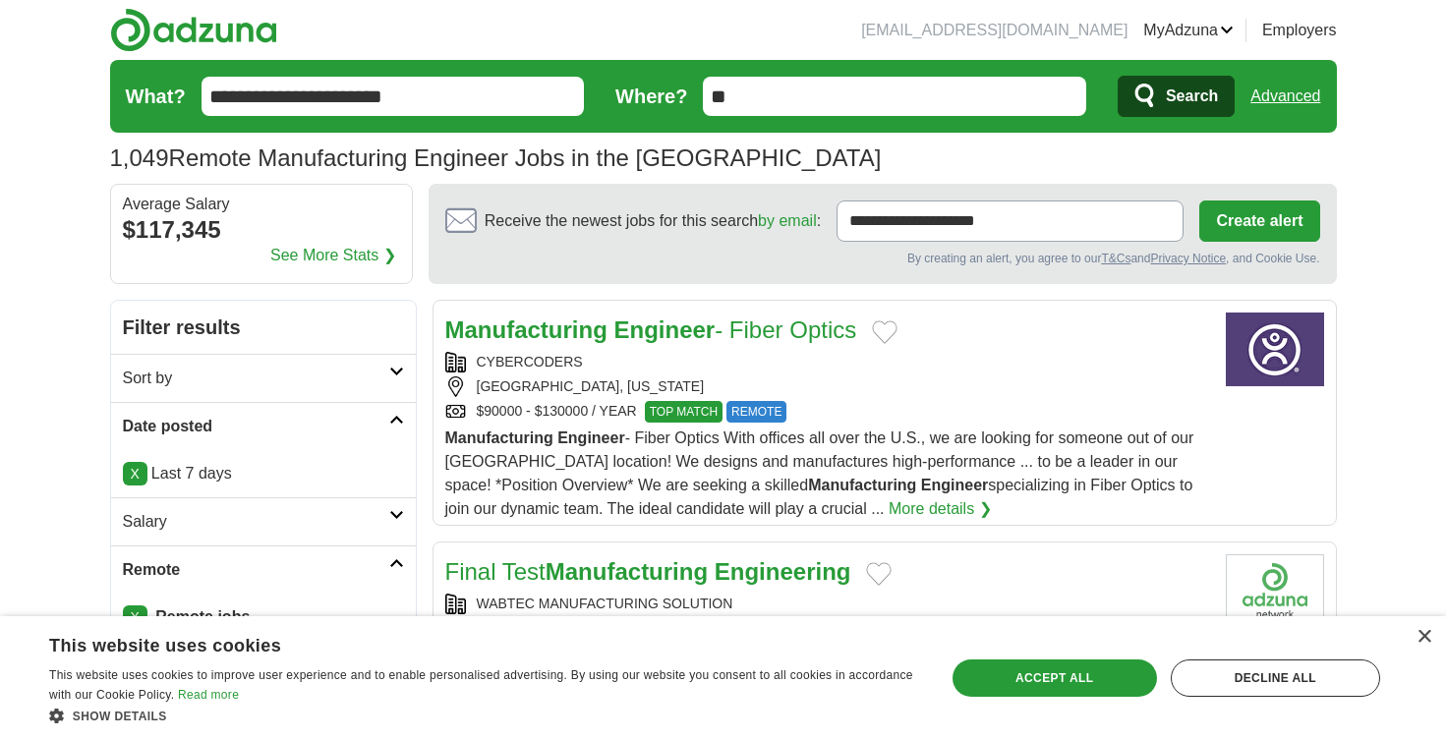
click at [136, 478] on link "X" at bounding box center [135, 474] width 25 height 24
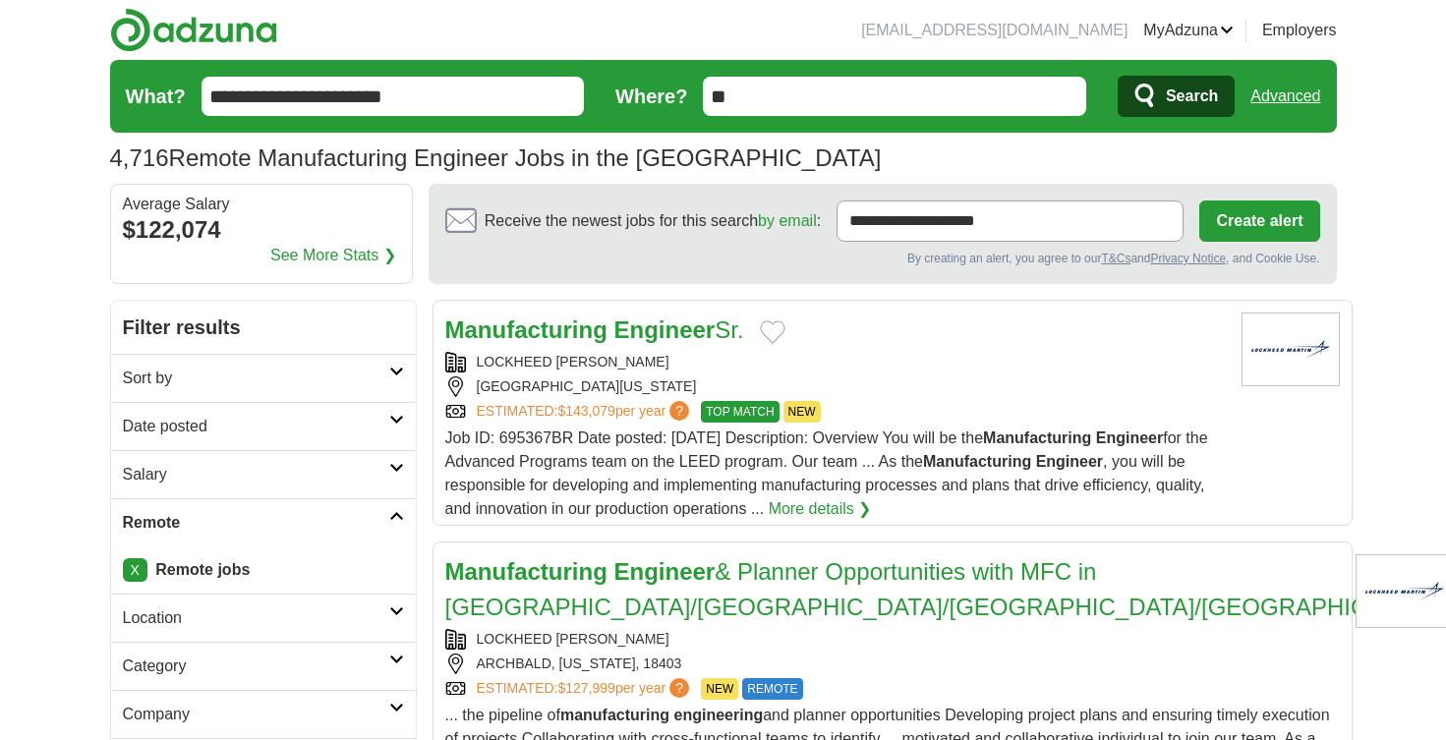
click at [214, 422] on h2 "Date posted" at bounding box center [256, 427] width 266 height 24
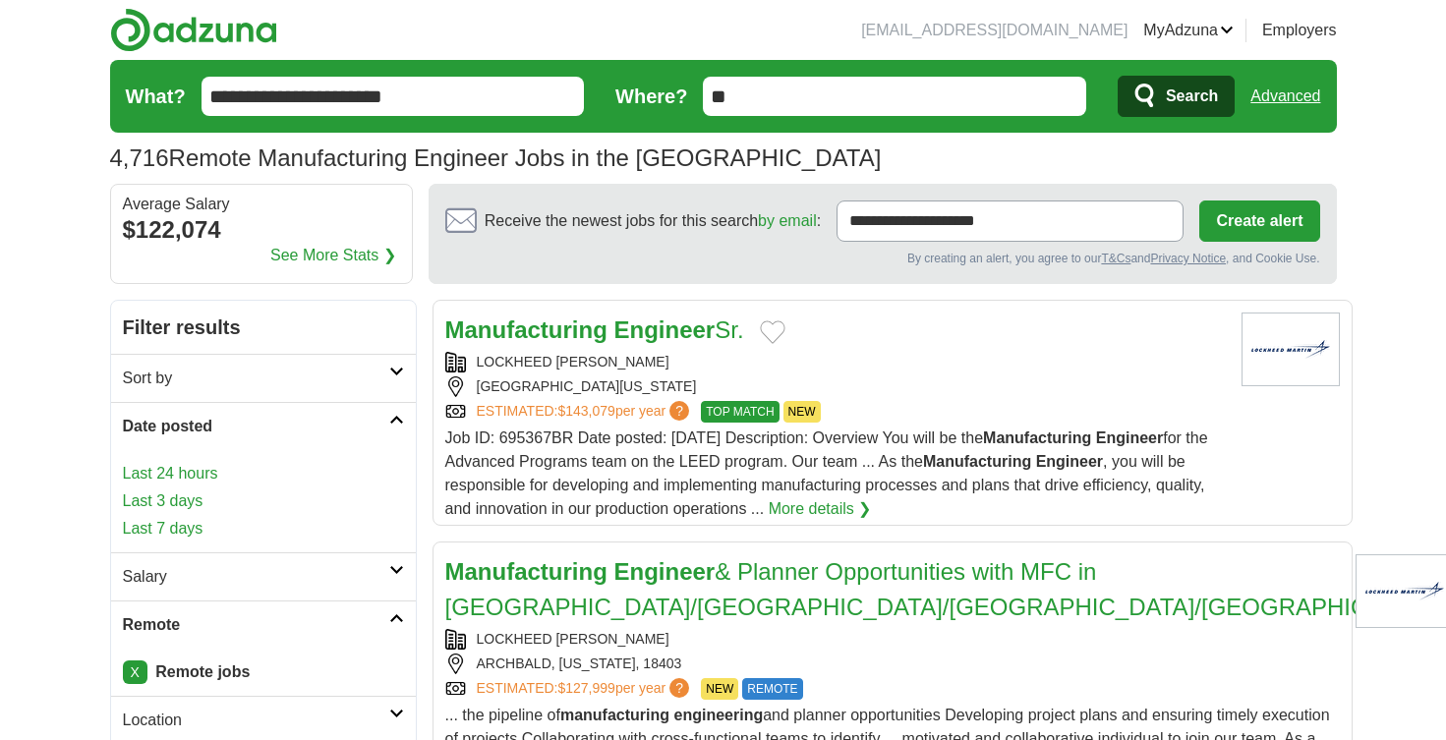
click at [165, 499] on link "Last 3 days" at bounding box center [263, 501] width 281 height 24
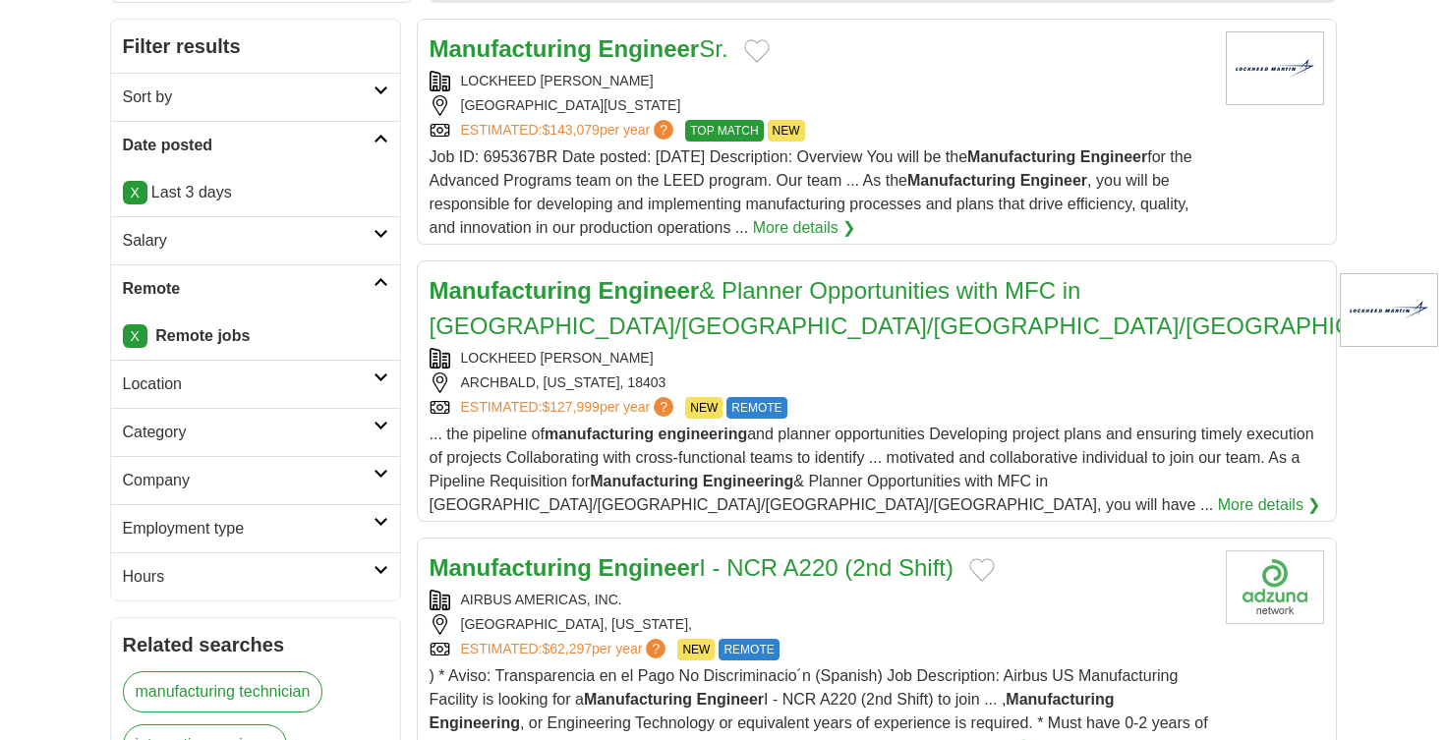
scroll to position [283, 0]
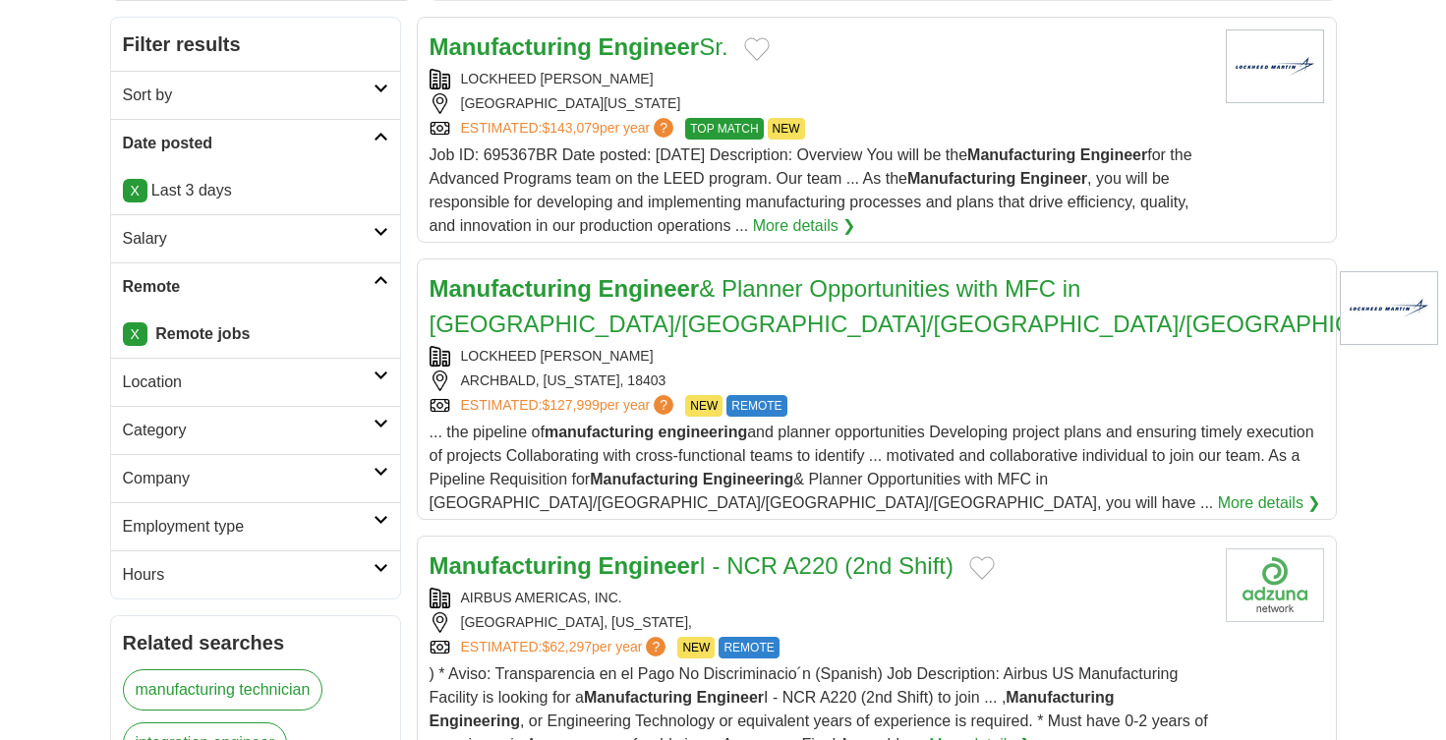
click at [251, 432] on h2 "Category" at bounding box center [248, 431] width 251 height 24
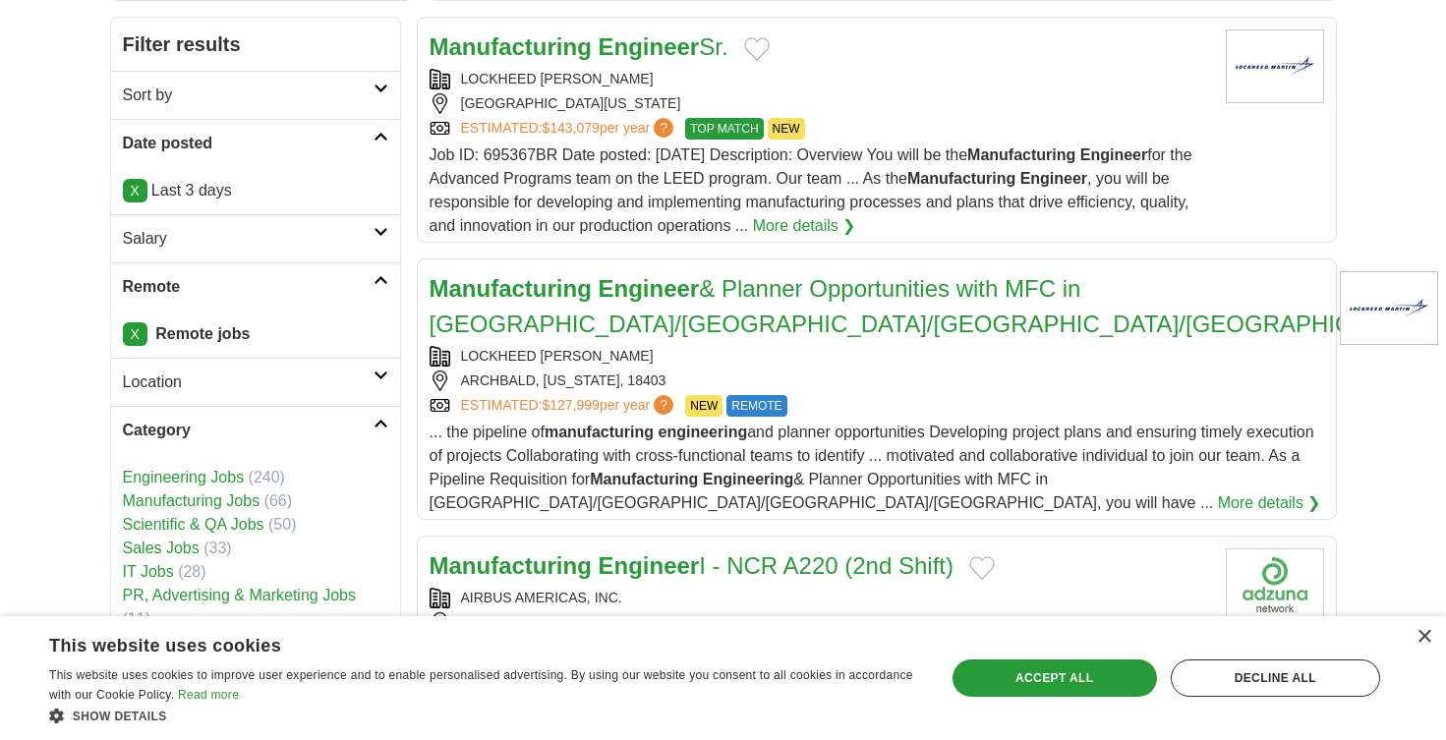
click at [216, 482] on link "Engineering Jobs" at bounding box center [184, 477] width 122 height 17
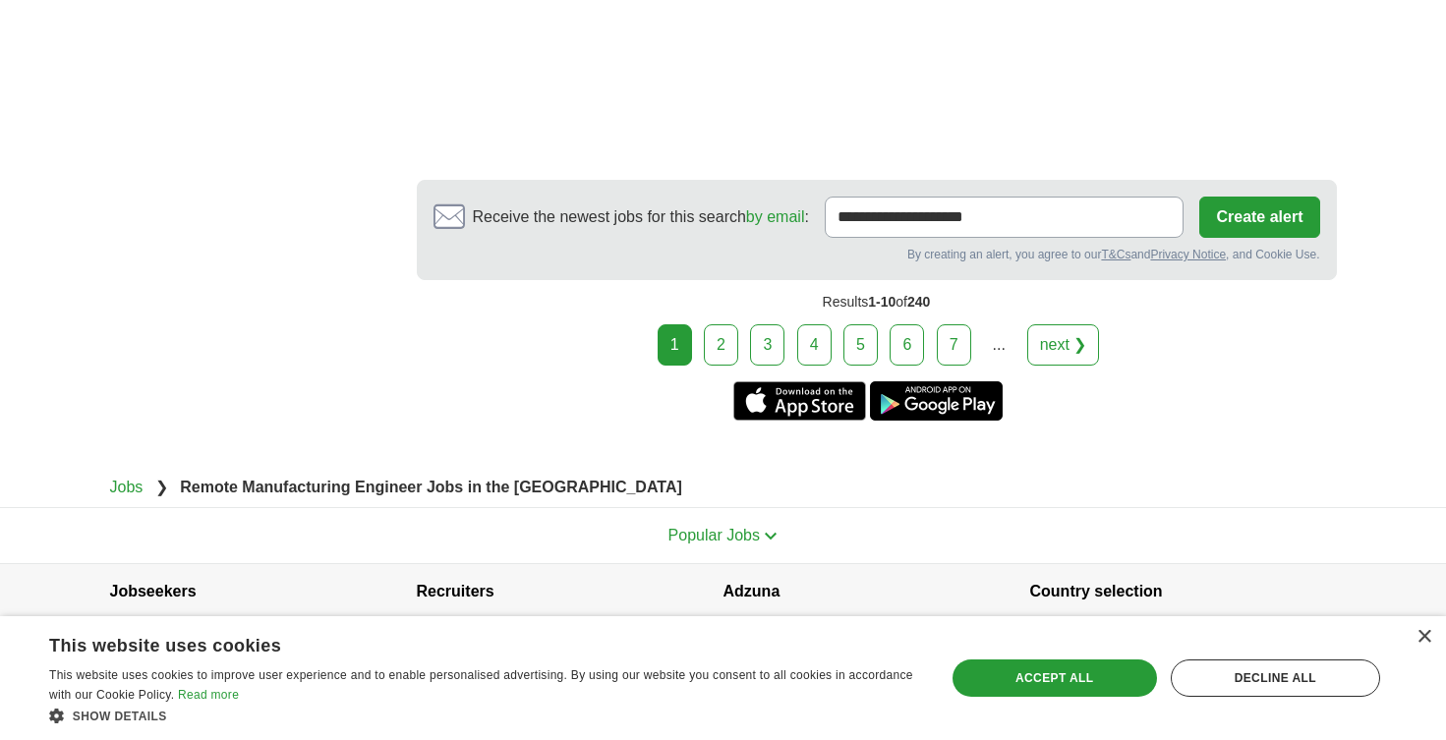
scroll to position [3925, 0]
click at [717, 324] on link "2" at bounding box center [721, 344] width 34 height 41
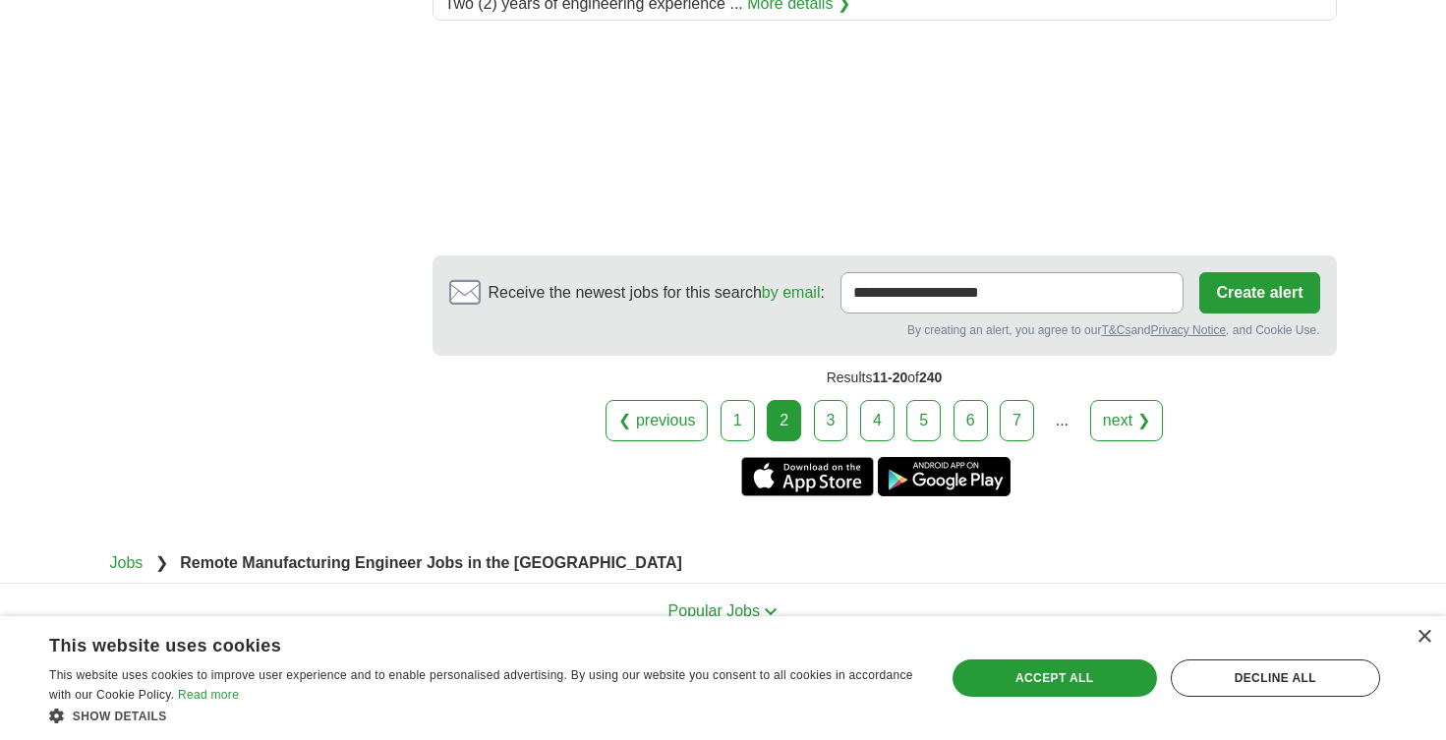
scroll to position [2880, 0]
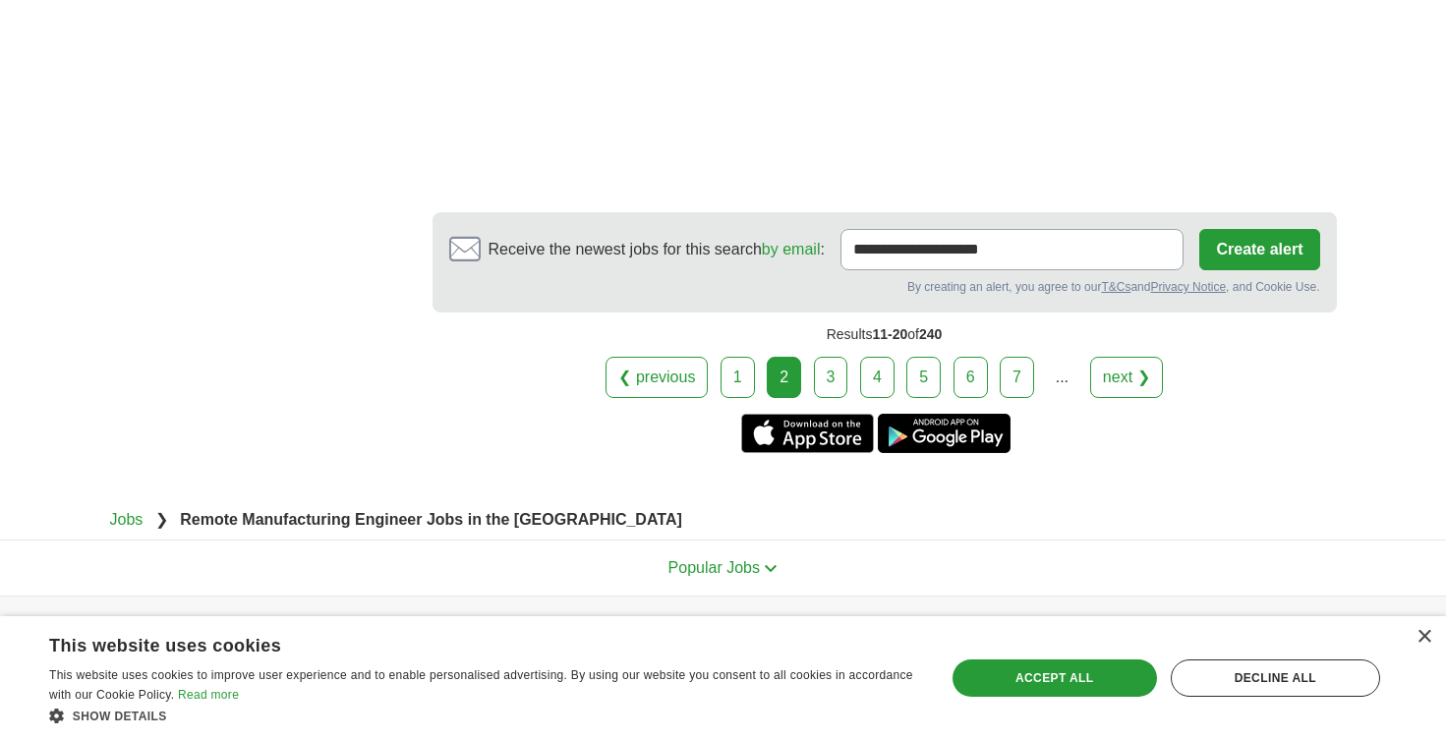
click at [828, 357] on link "3" at bounding box center [831, 377] width 34 height 41
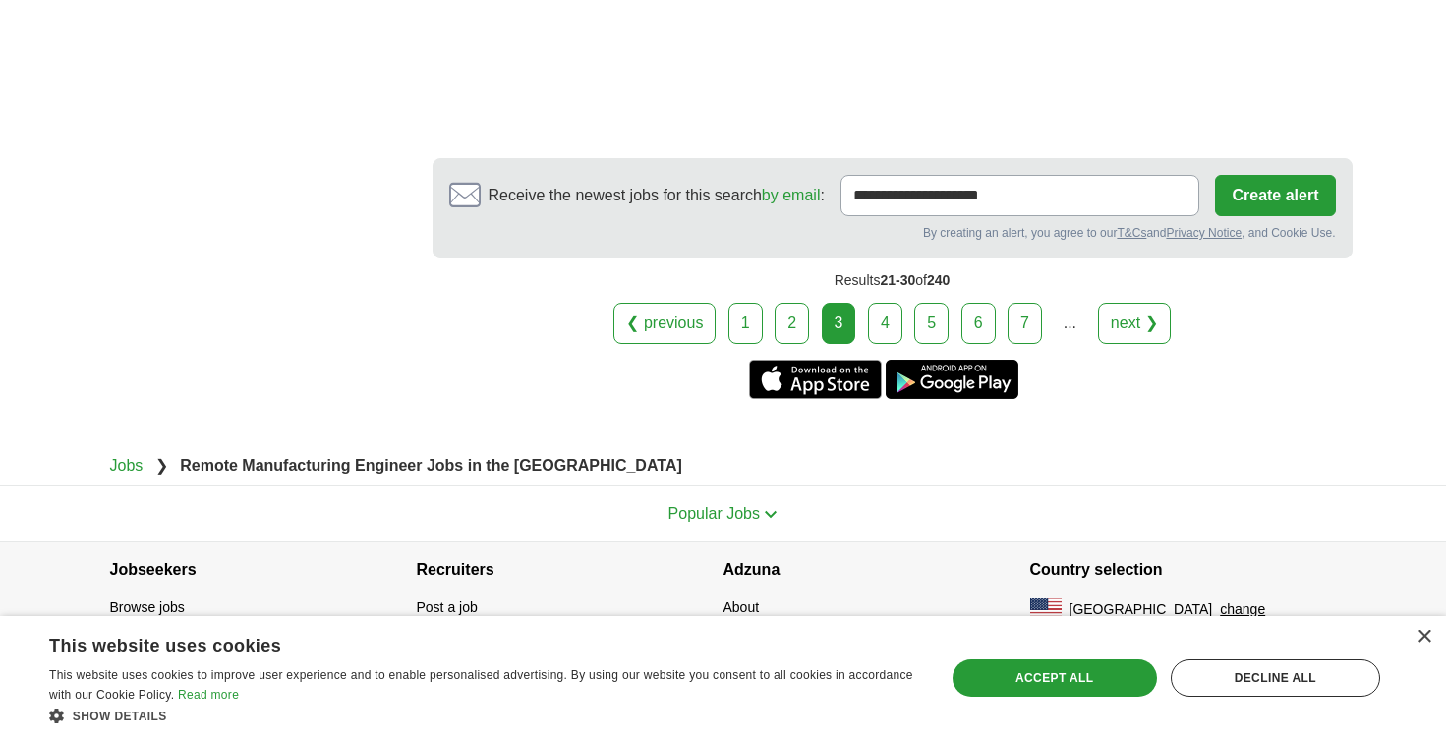
scroll to position [3905, 0]
click at [881, 312] on link "4" at bounding box center [885, 323] width 34 height 41
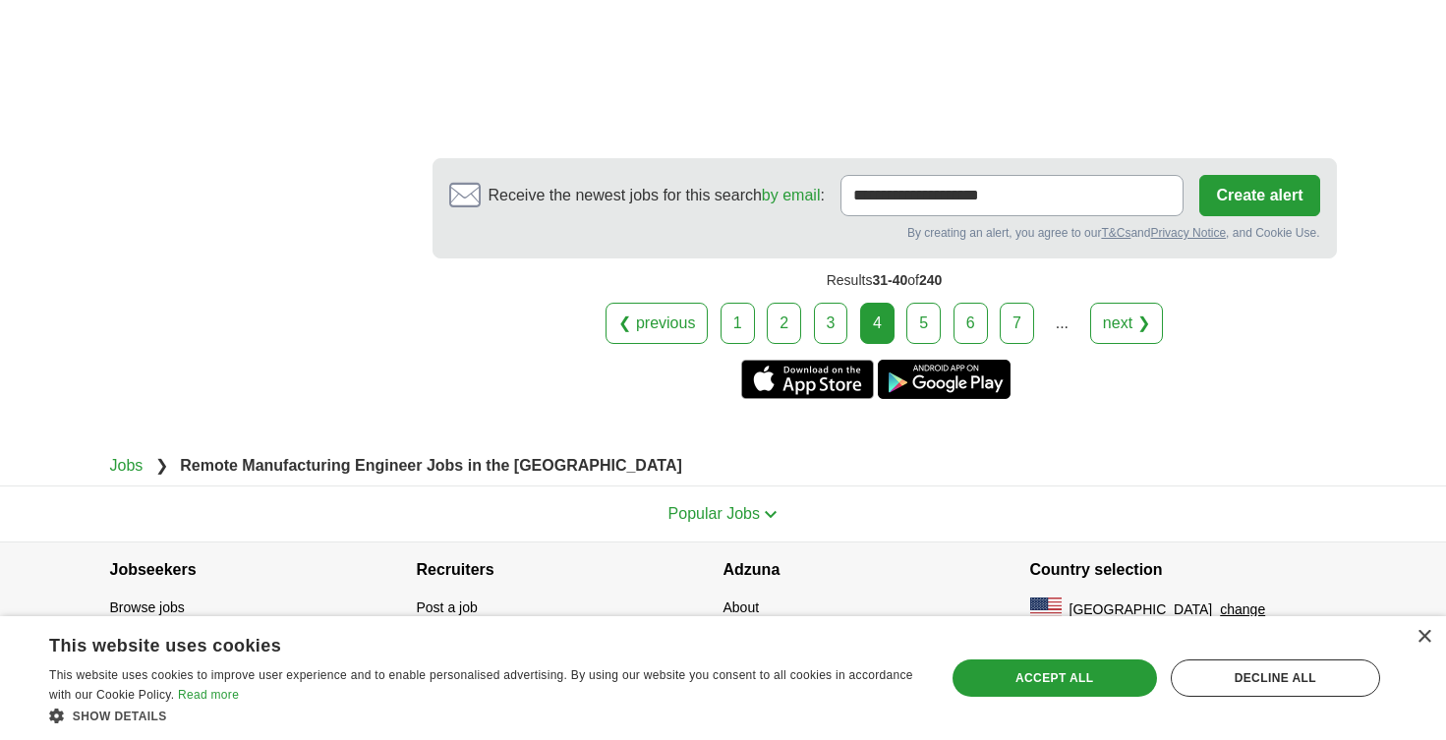
scroll to position [3392, 0]
click at [921, 307] on link "5" at bounding box center [923, 323] width 34 height 41
click at [948, 321] on link "6" at bounding box center [947, 323] width 34 height 41
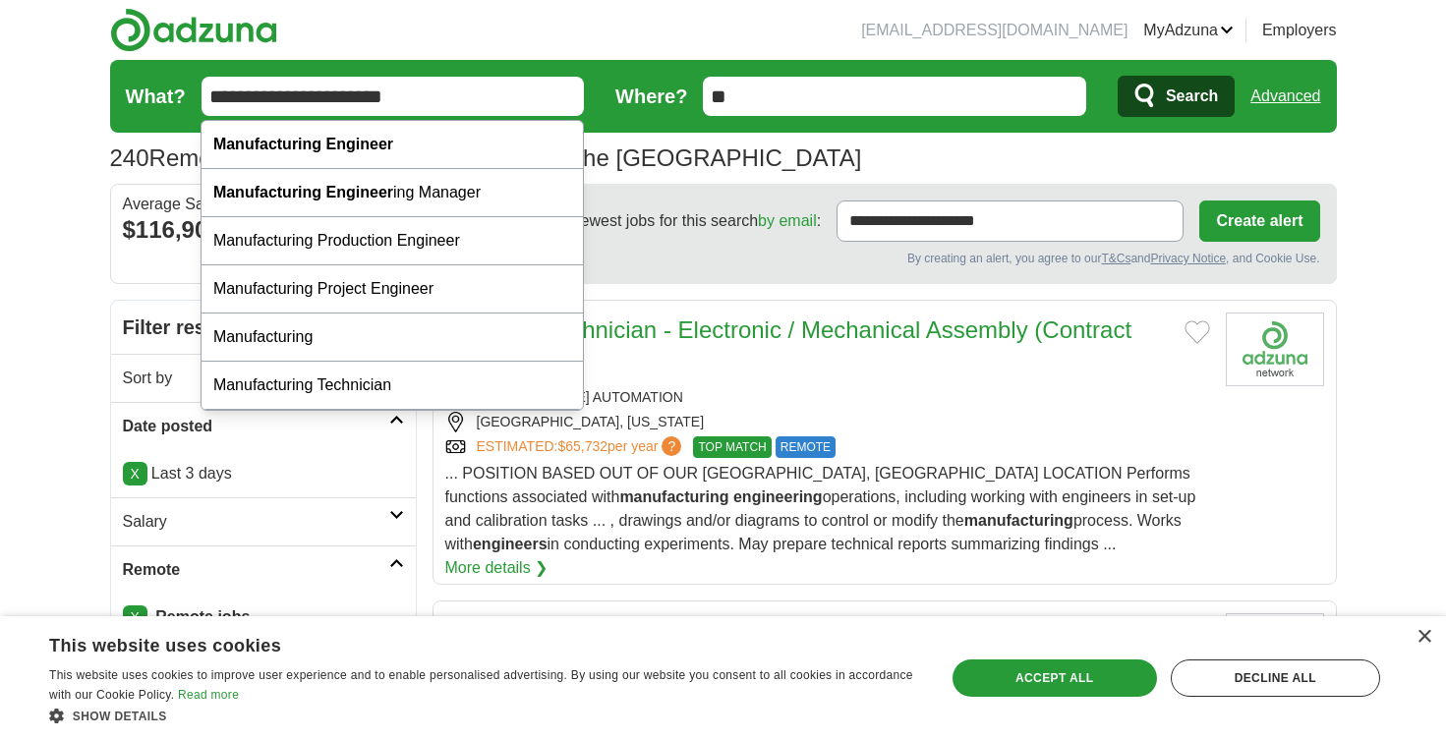
click at [291, 95] on input "**********" at bounding box center [392, 96] width 383 height 39
type input "*"
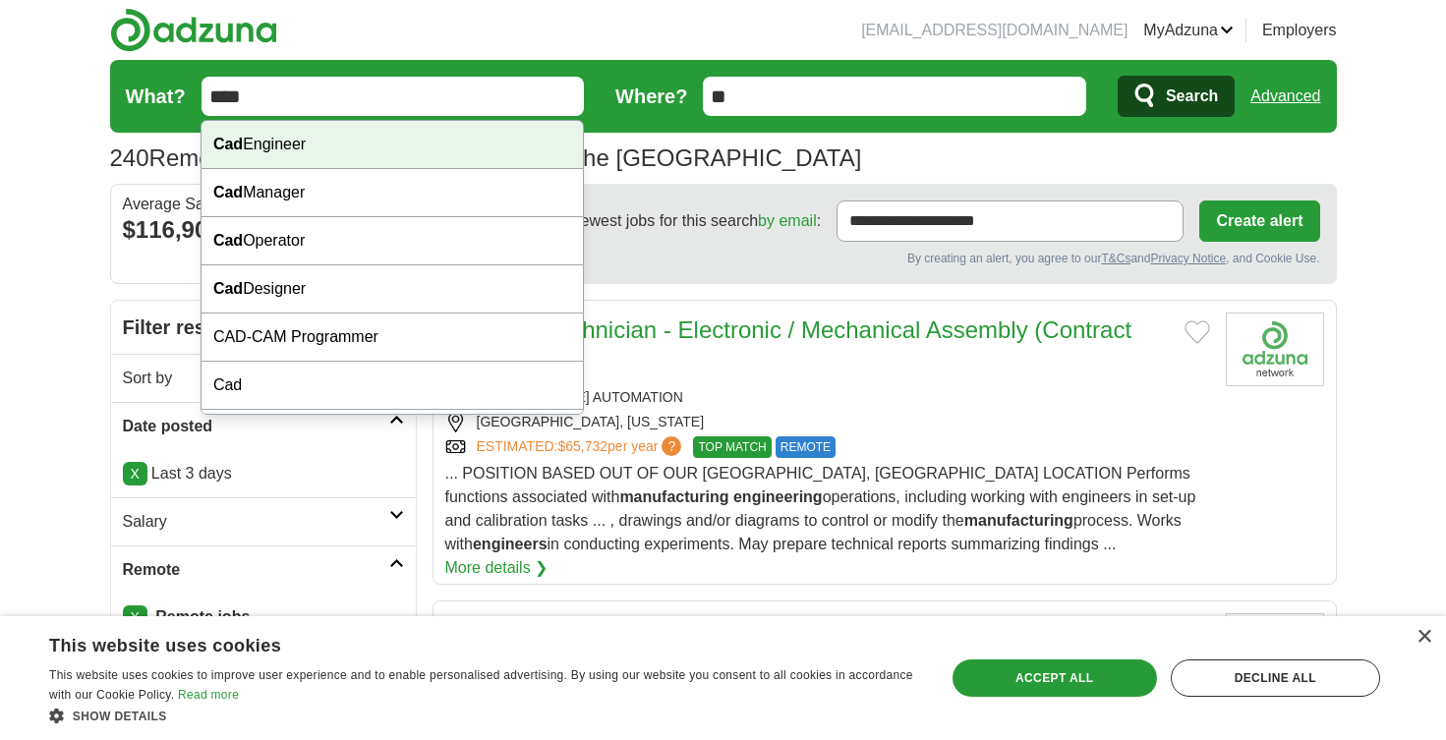
click at [309, 146] on div "Cad Engineer" at bounding box center [391, 145] width 381 height 48
type input "**********"
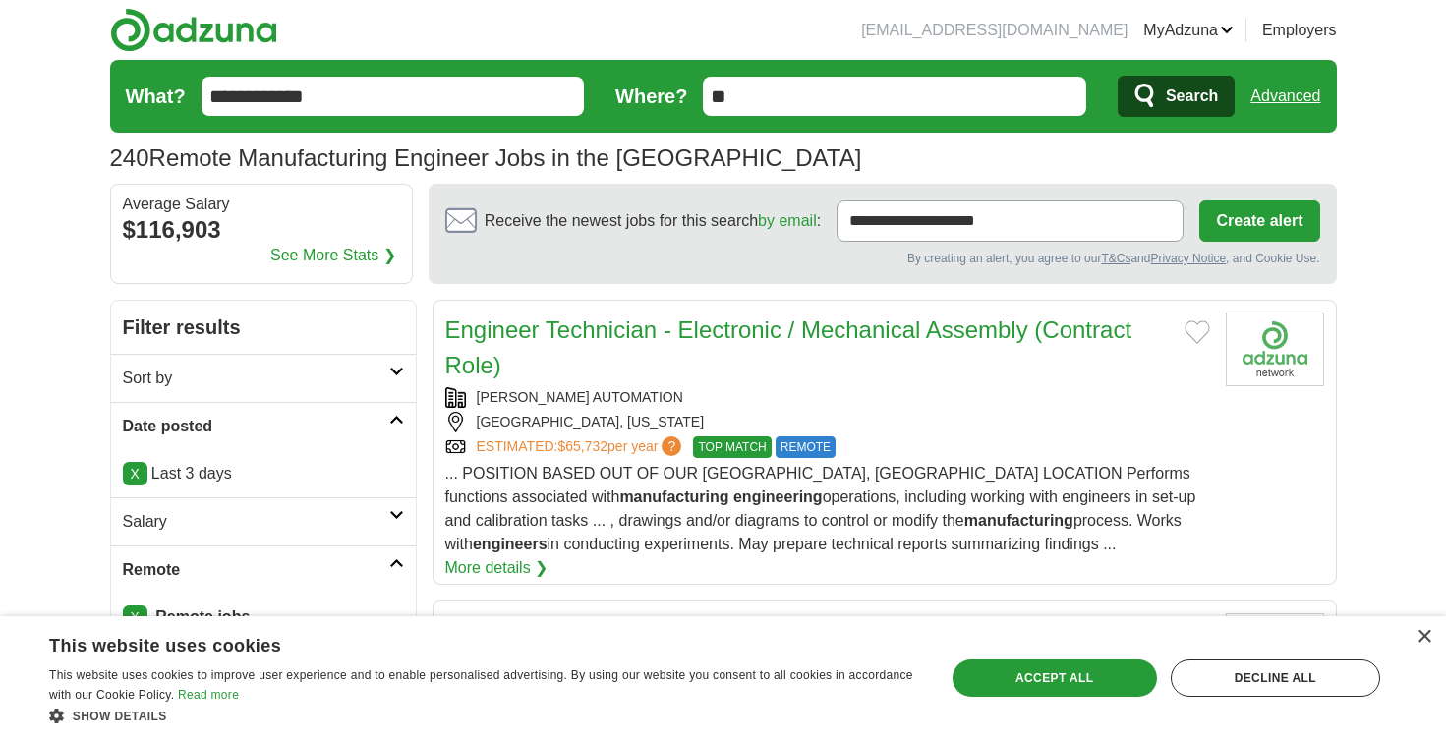
click at [1141, 85] on icon "submit" at bounding box center [1144, 96] width 19 height 24
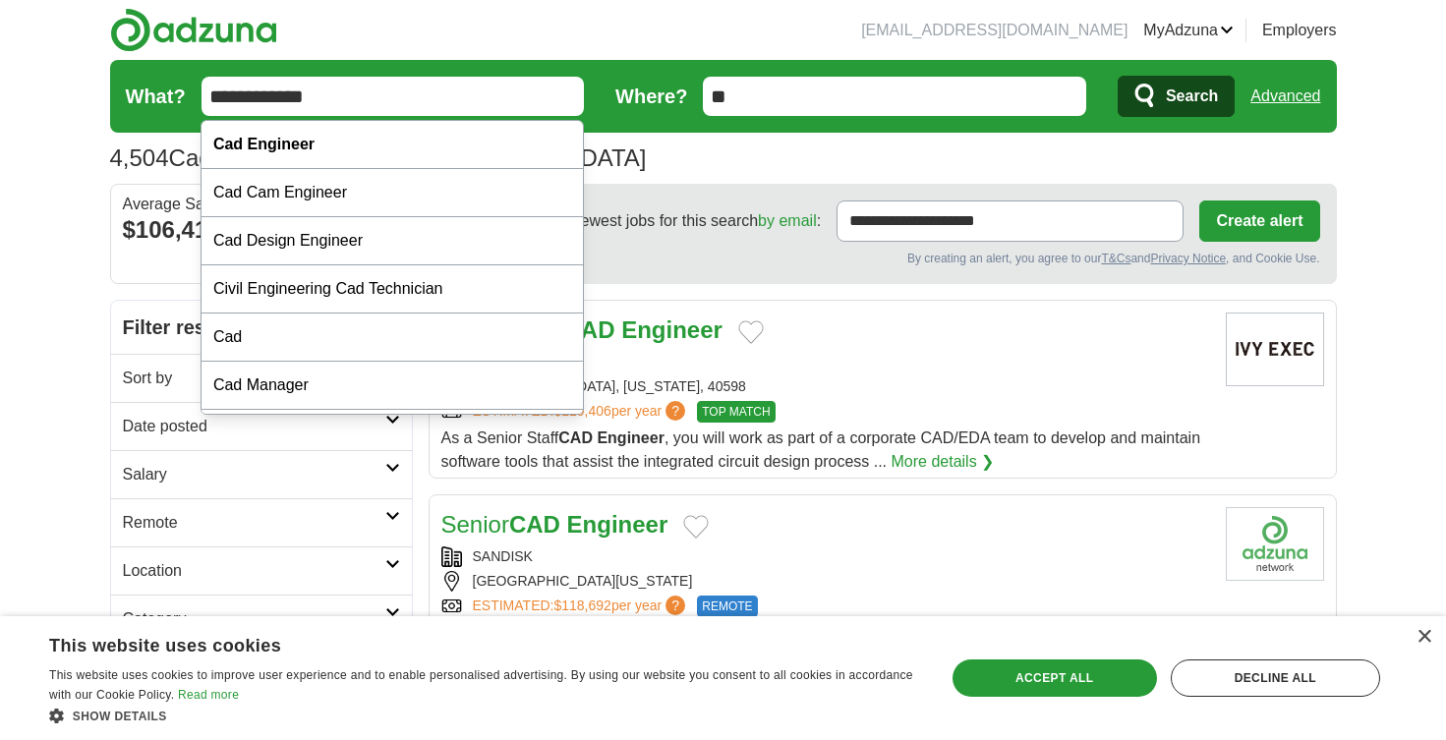
click at [320, 98] on input "**********" at bounding box center [392, 96] width 383 height 39
